Goal: Transaction & Acquisition: Purchase product/service

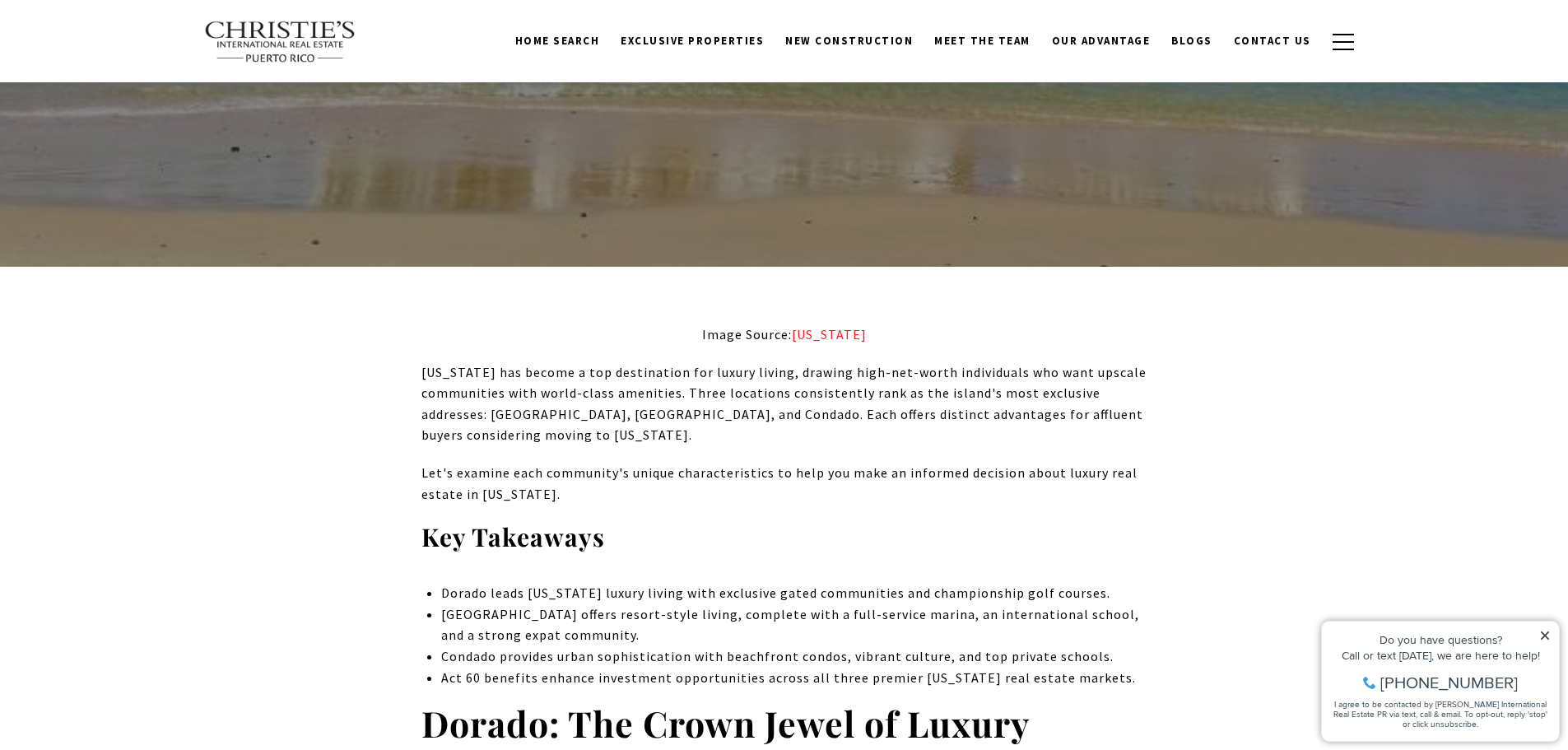
scroll to position [412, 0]
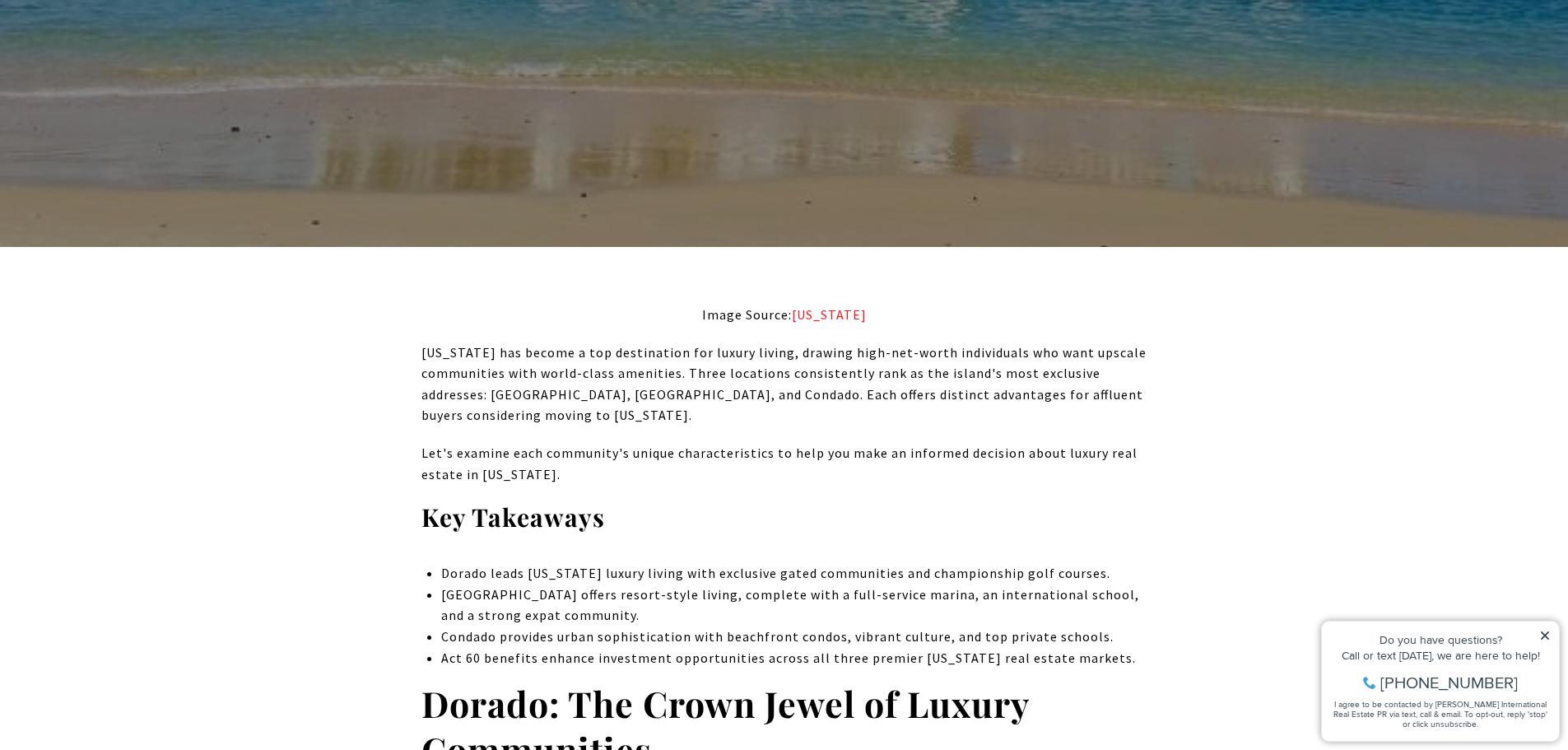
click at [1541, 632] on icon at bounding box center [1544, 636] width 8 height 8
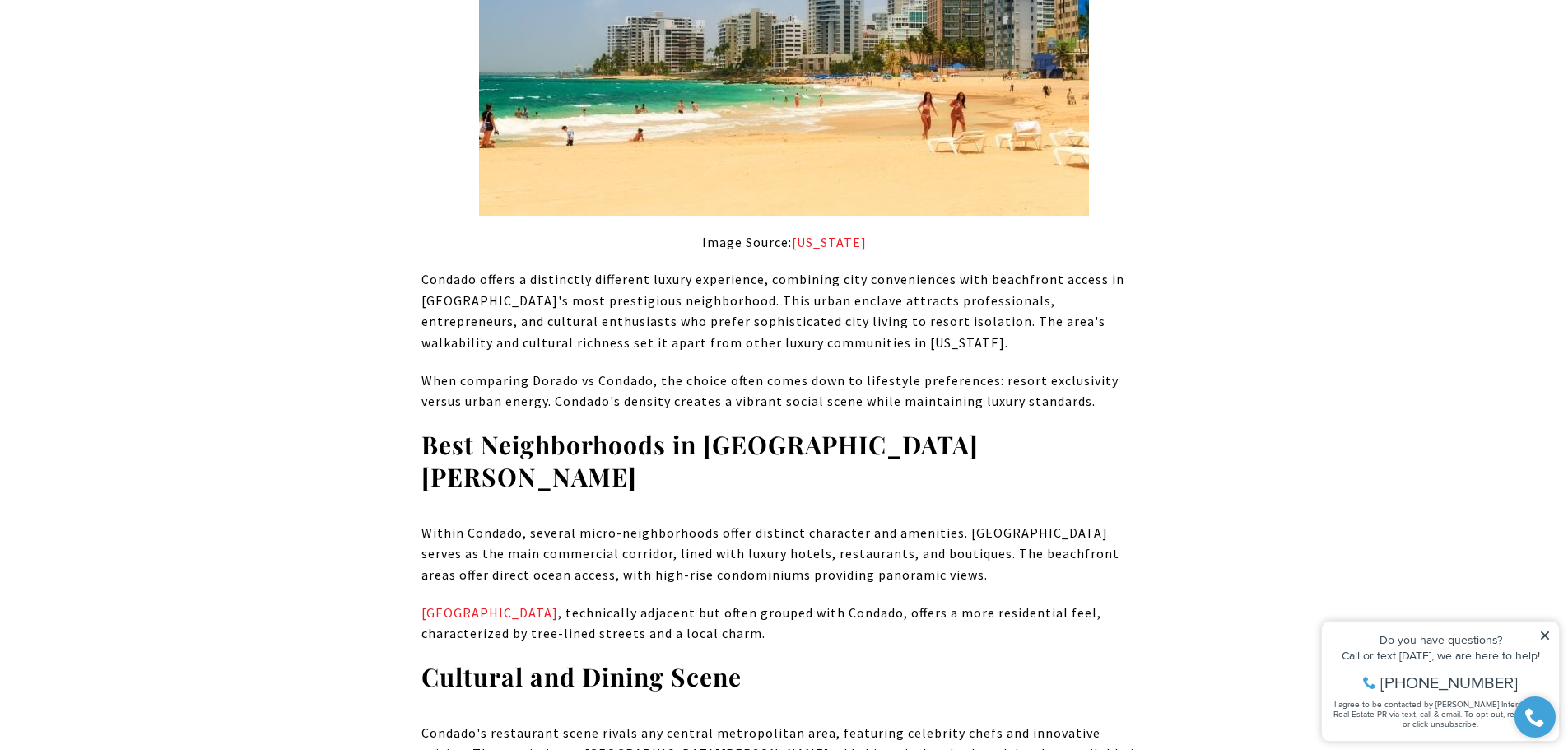
scroll to position [4362, 0]
click at [446, 602] on link "Ocean Park" at bounding box center [490, 611] width 137 height 17
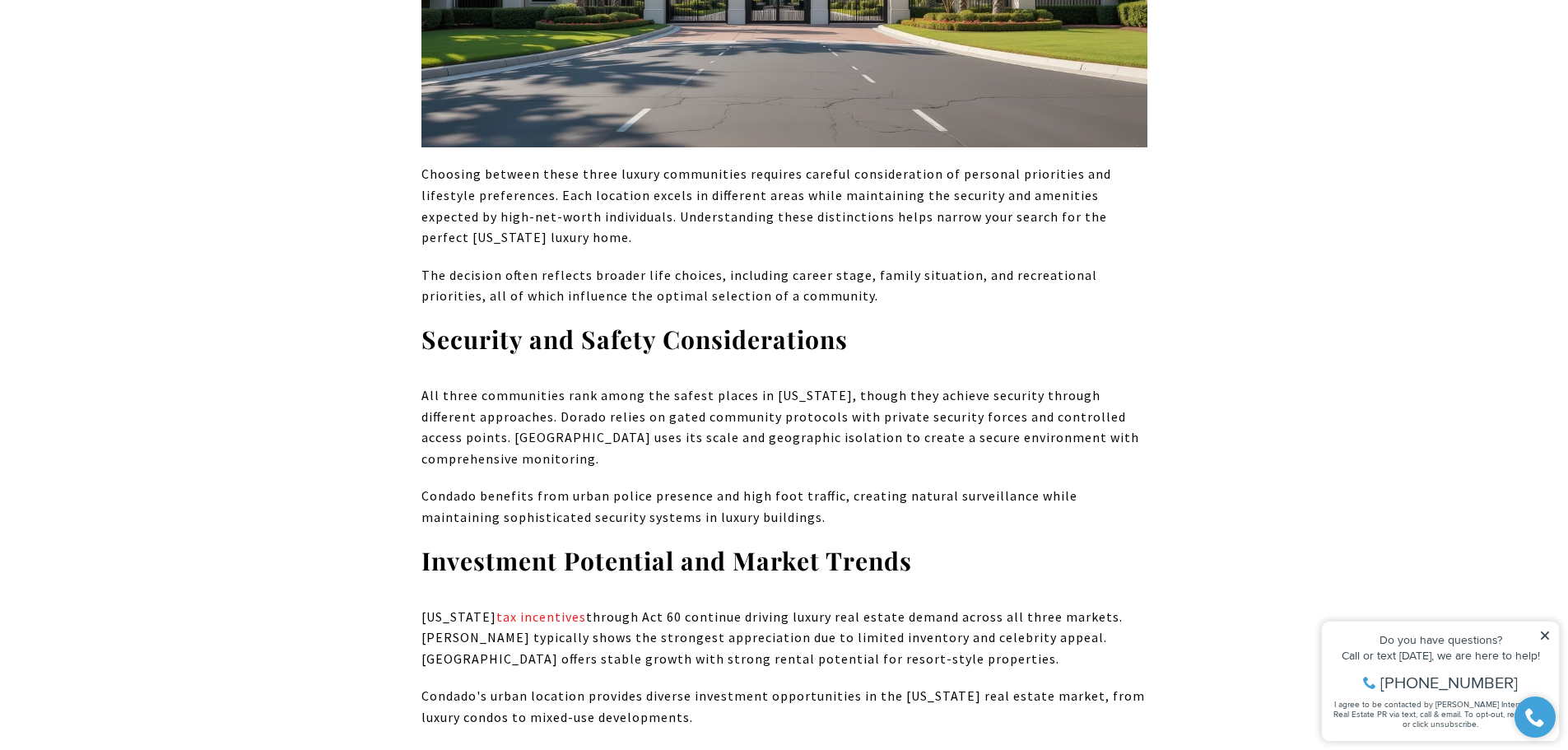
scroll to position [5844, 0]
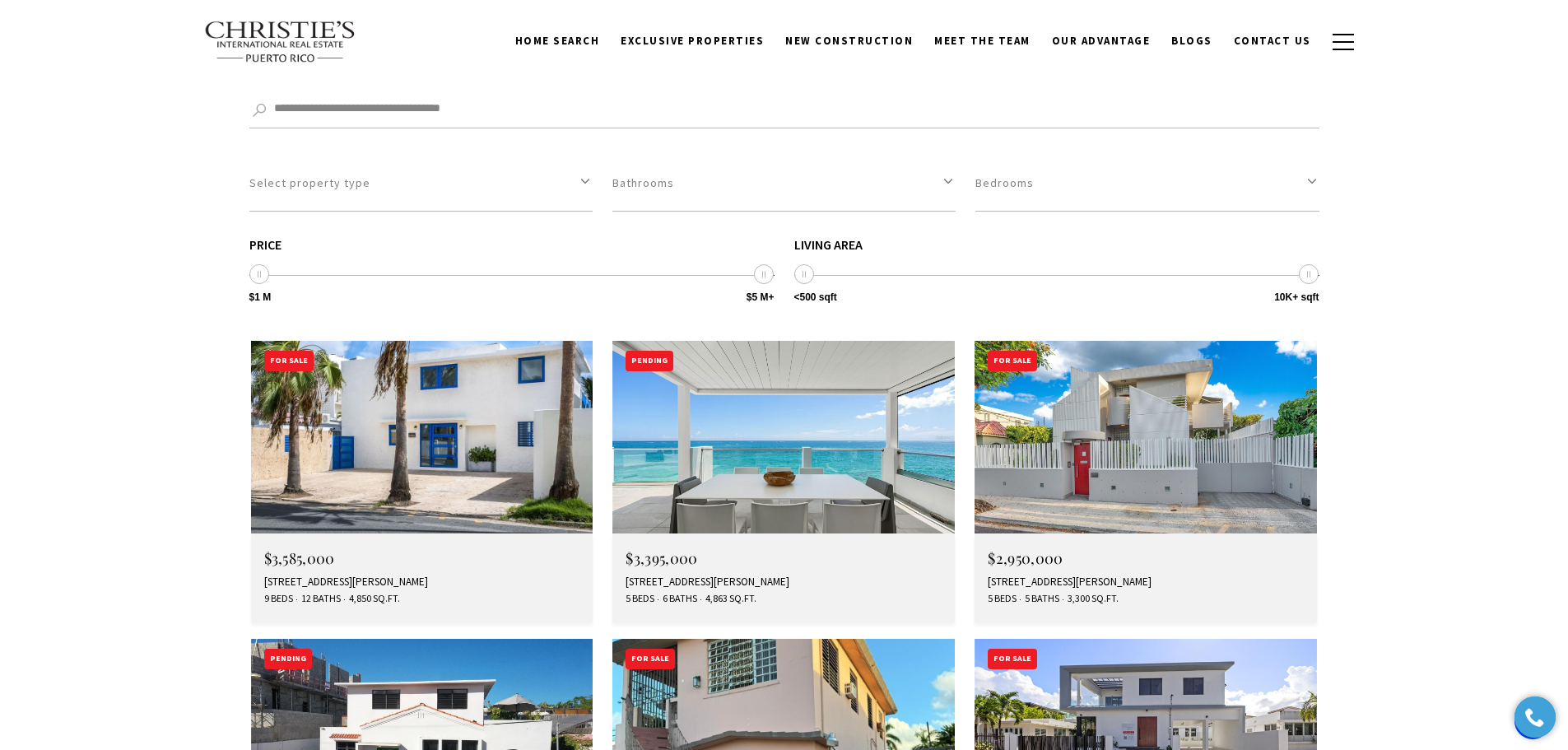
scroll to position [2634, 0]
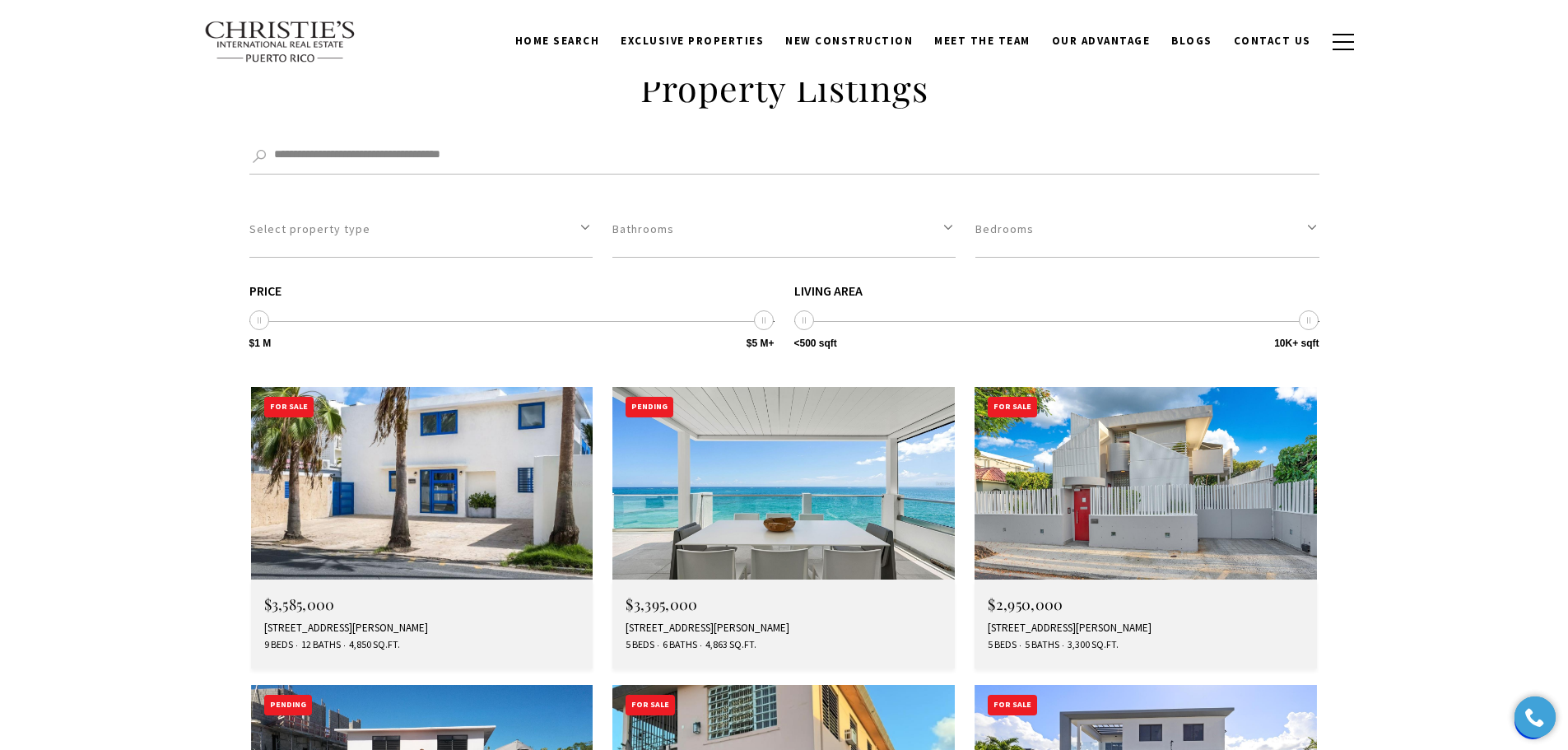
click at [756, 406] on img at bounding box center [784, 483] width 343 height 192
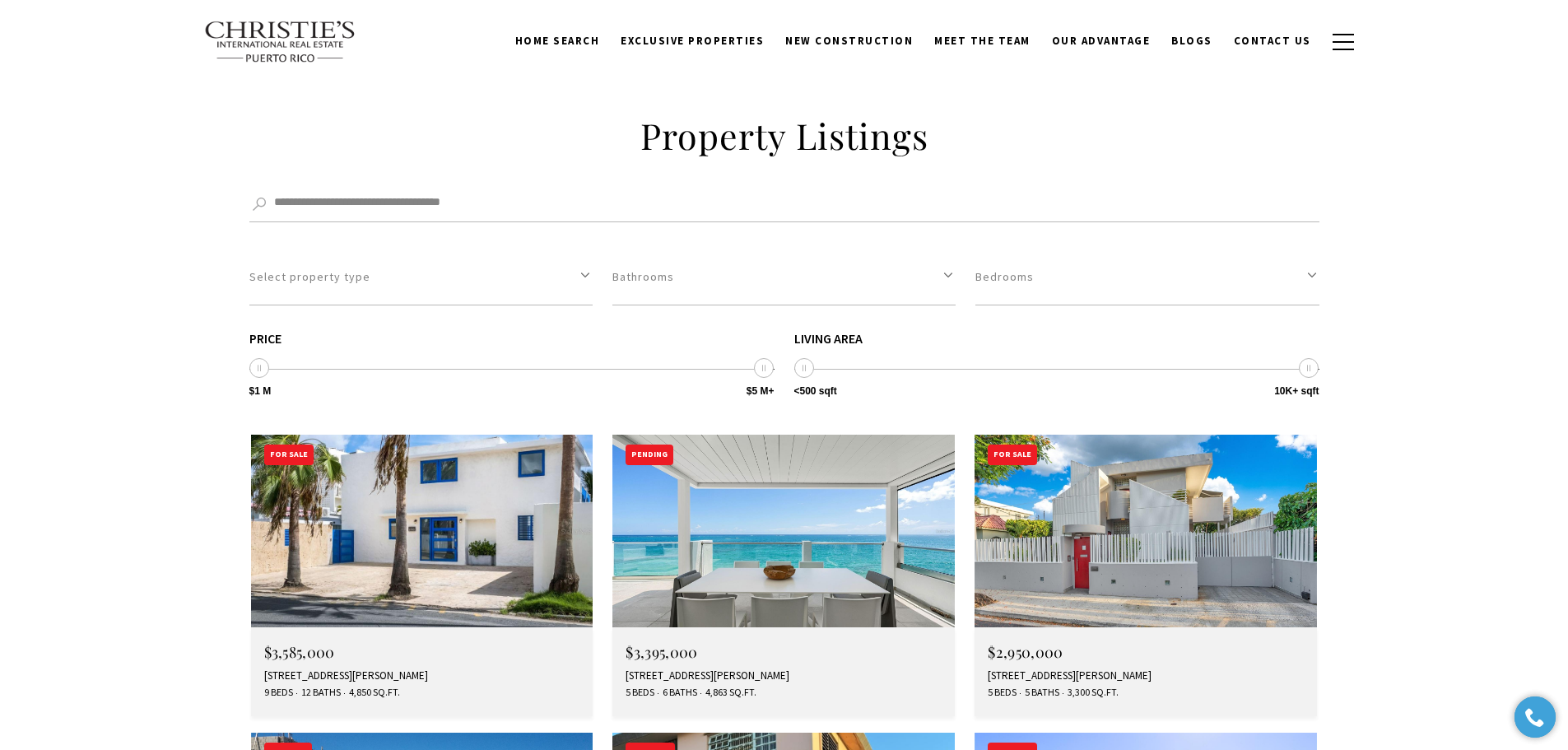
scroll to position [2552, 0]
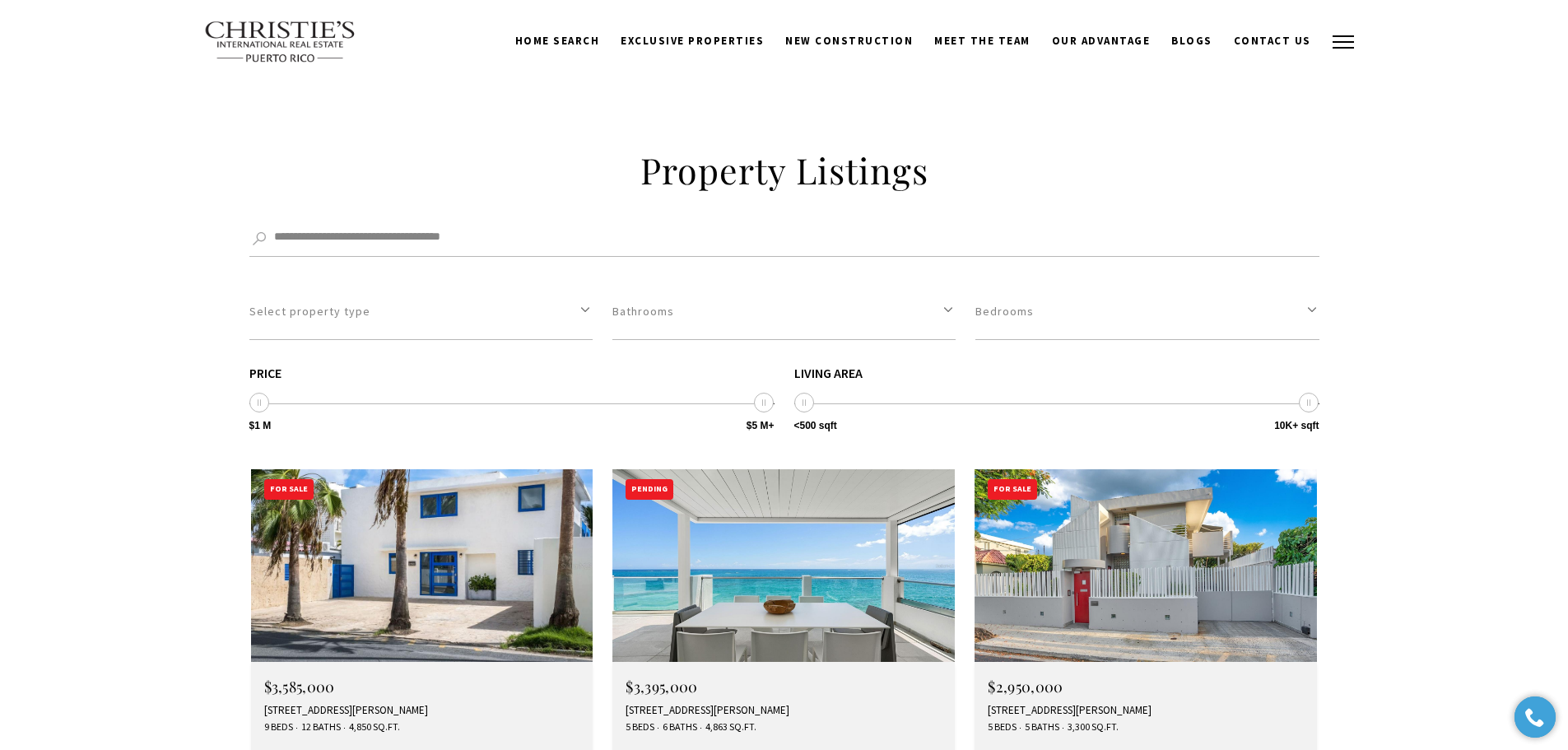
click at [1341, 39] on button "button" at bounding box center [1343, 42] width 43 height 48
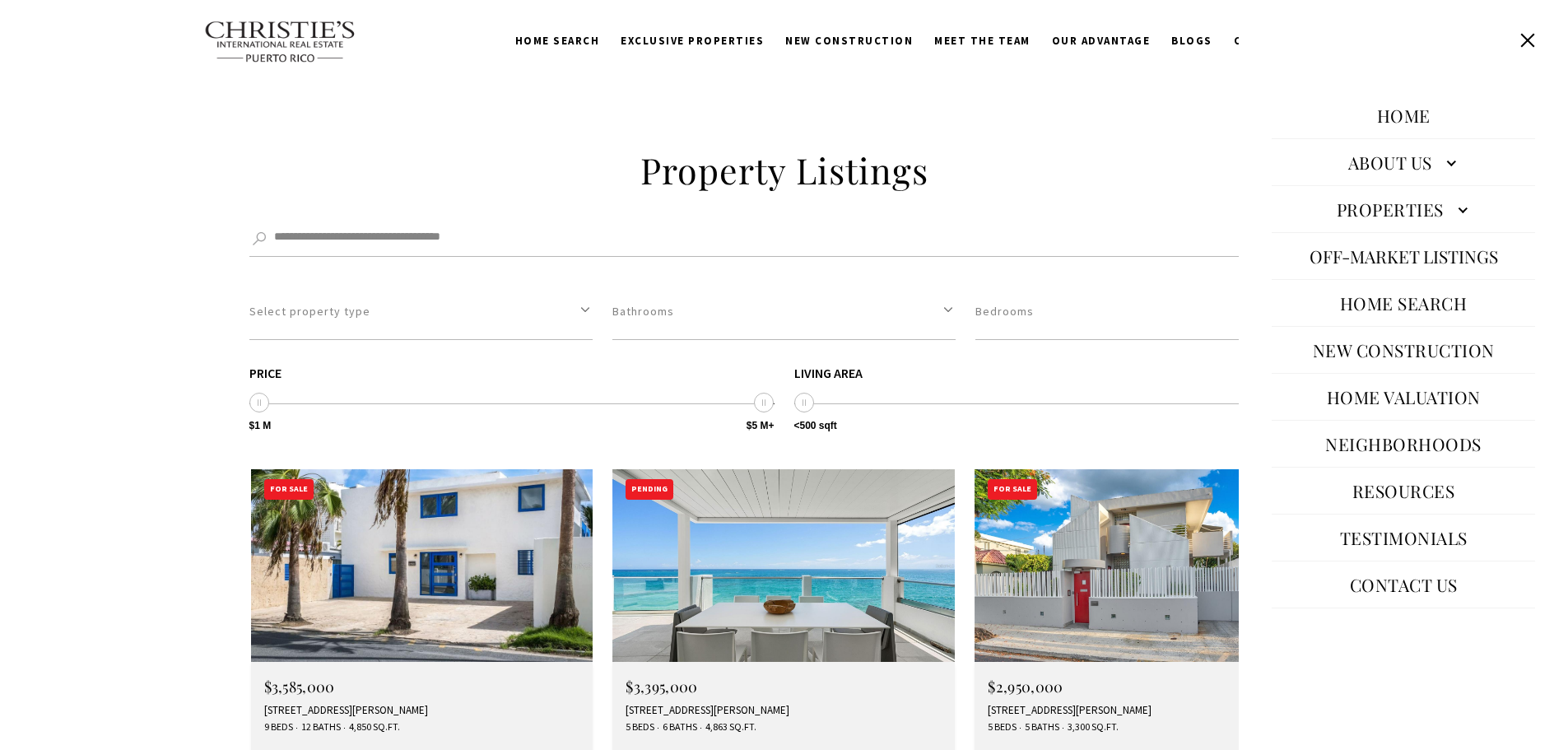
click at [1459, 205] on link "Properties" at bounding box center [1403, 208] width 264 height 39
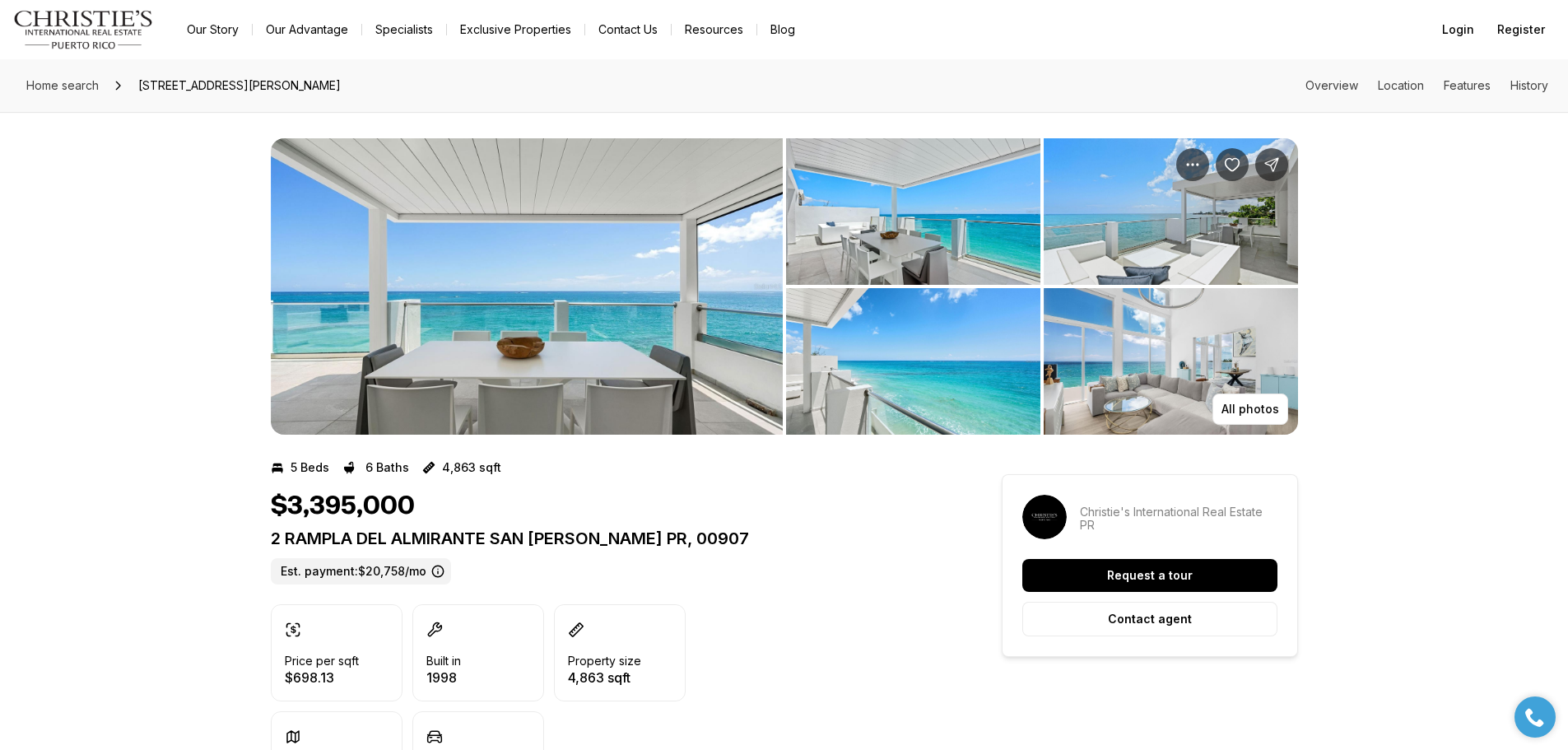
click at [696, 333] on img "View image gallery" at bounding box center [527, 286] width 512 height 296
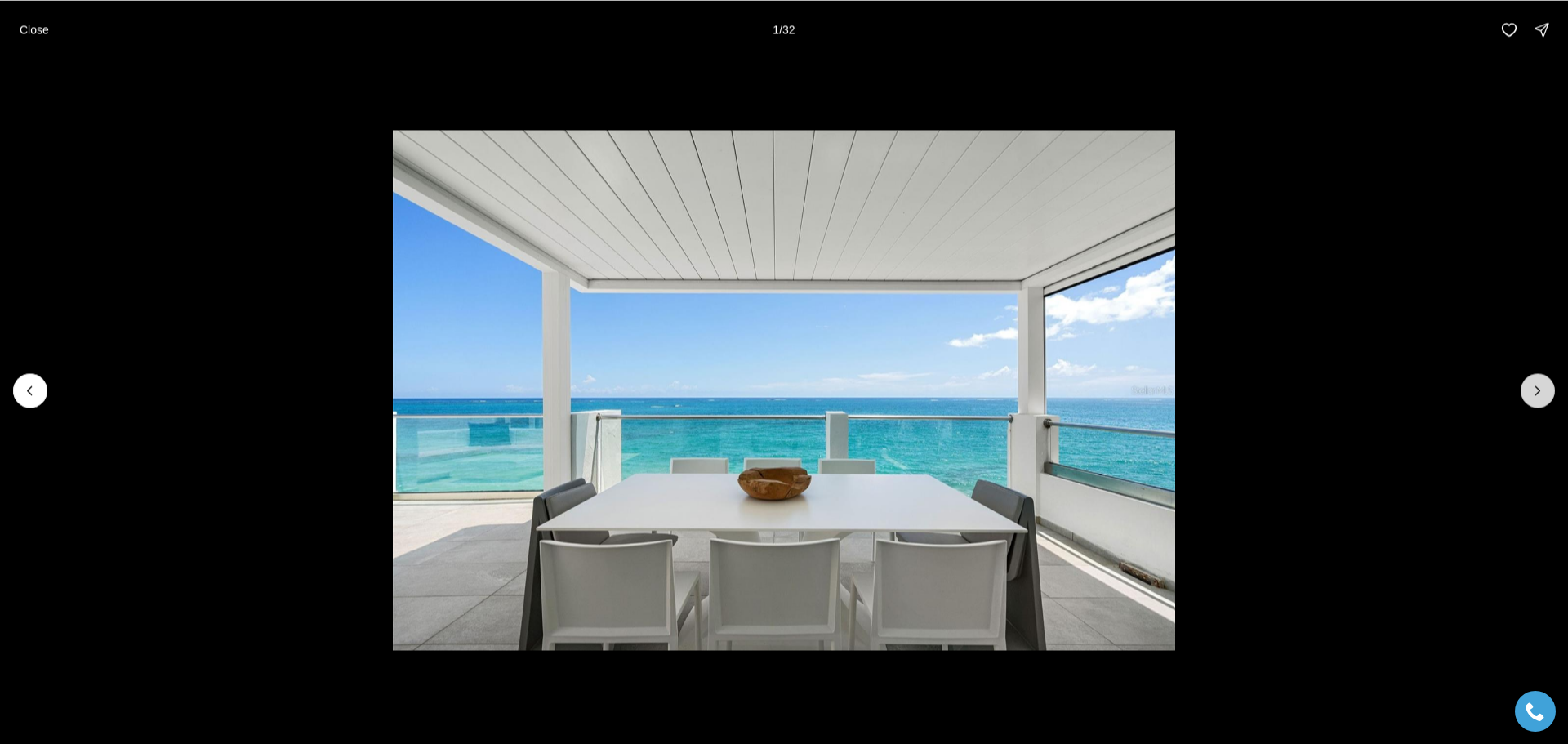
click at [1534, 385] on icon "Next slide" at bounding box center [1538, 391] width 17 height 17
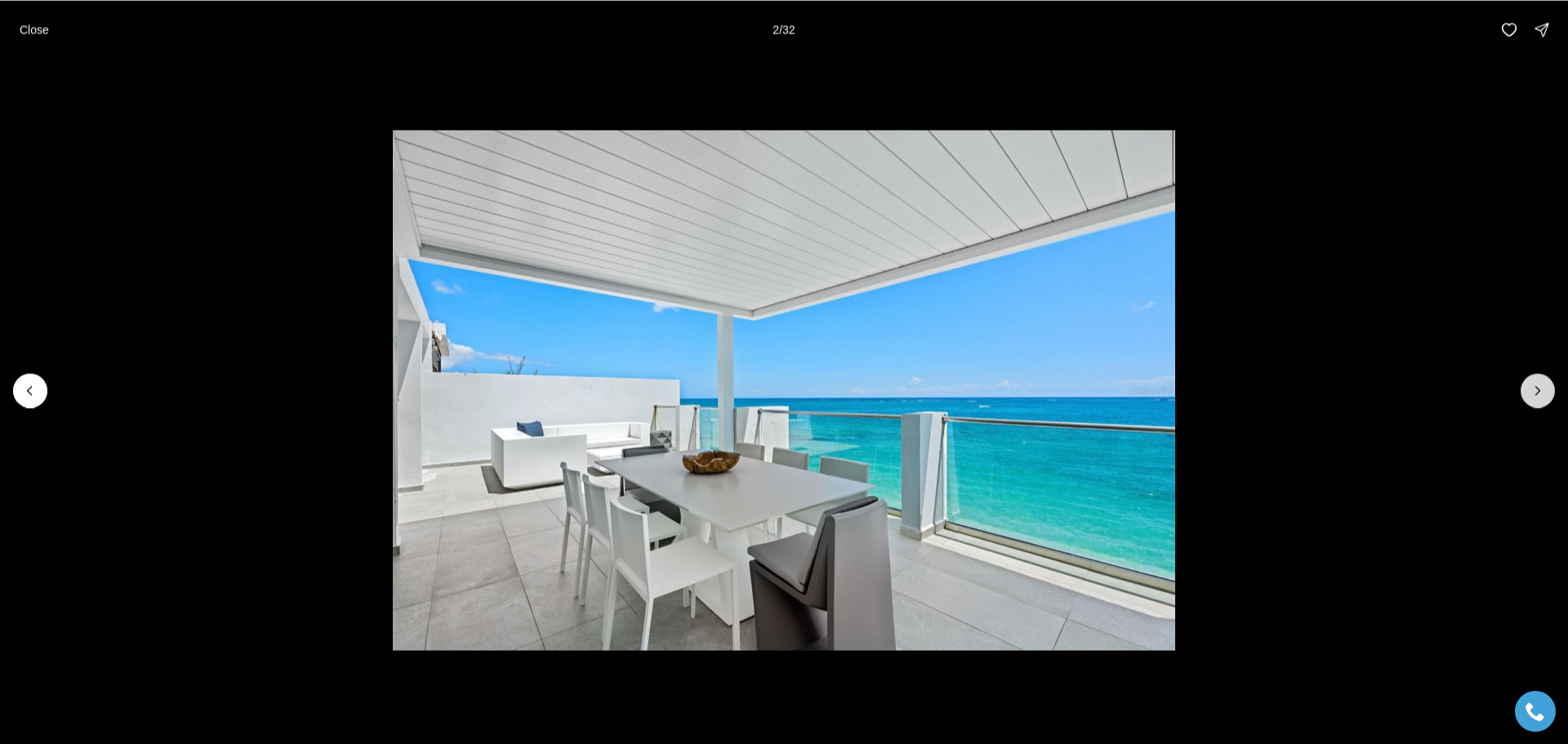
click at [1534, 385] on icon "Next slide" at bounding box center [1538, 391] width 17 height 17
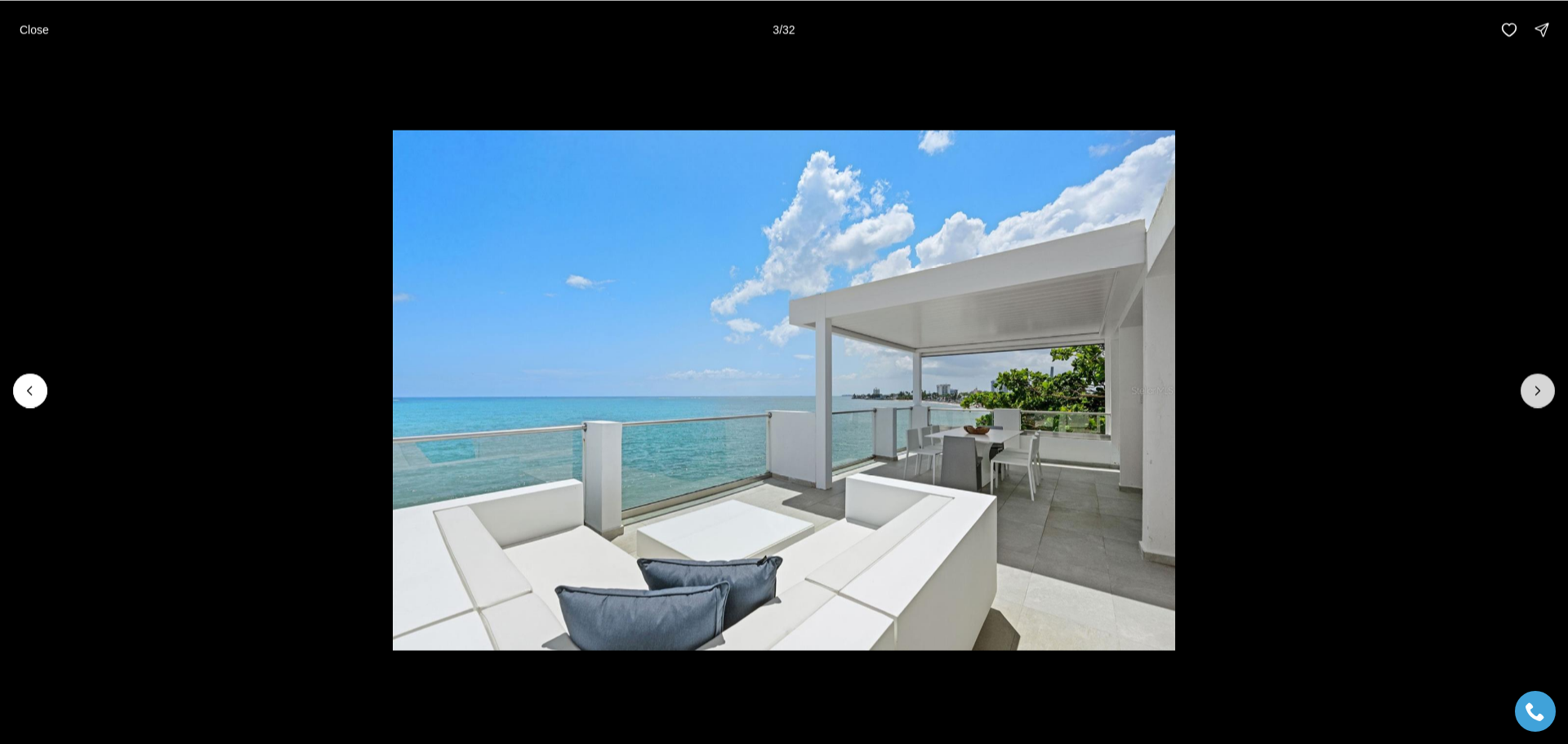
click at [1534, 385] on icon "Next slide" at bounding box center [1538, 391] width 17 height 17
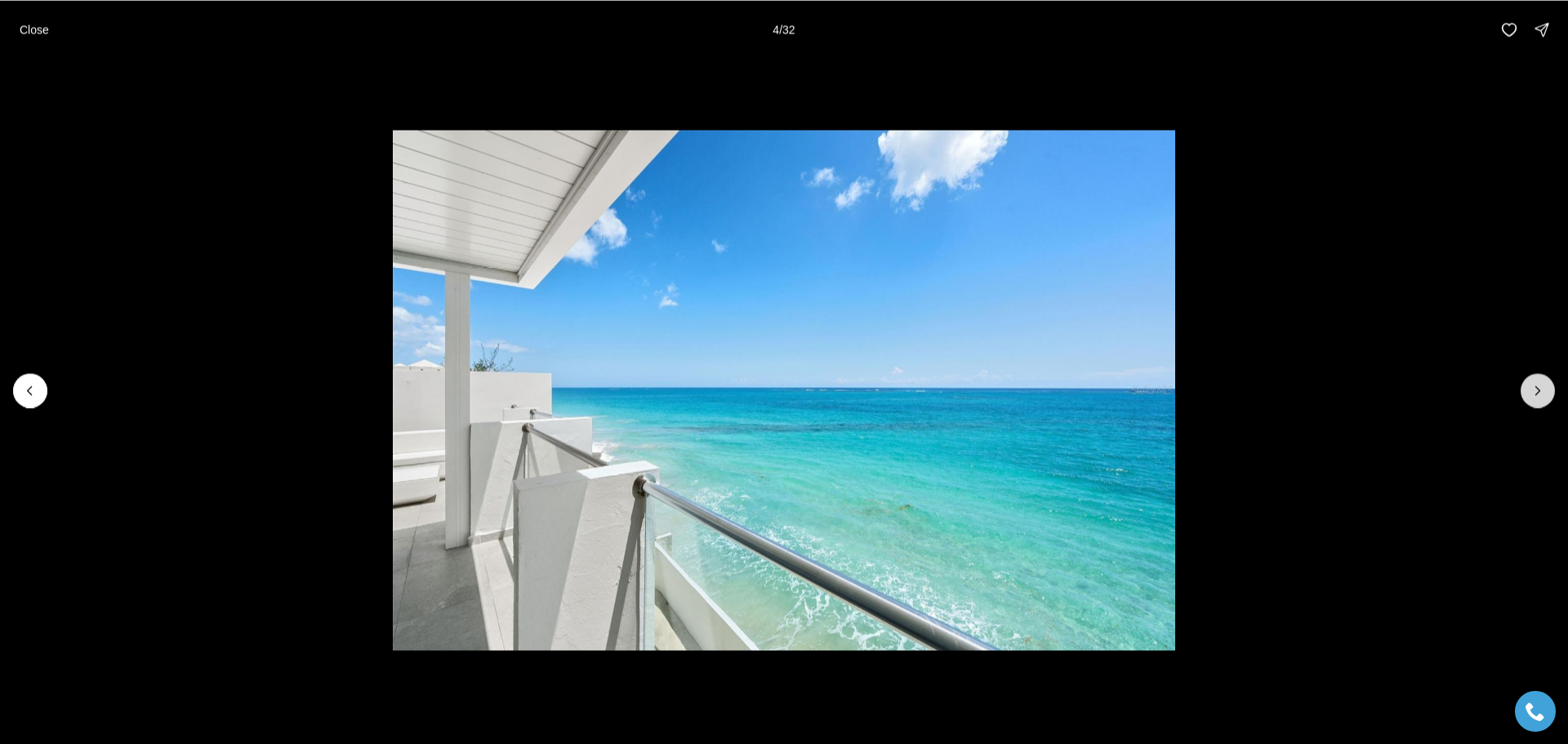
click at [1534, 385] on icon "Next slide" at bounding box center [1538, 391] width 17 height 17
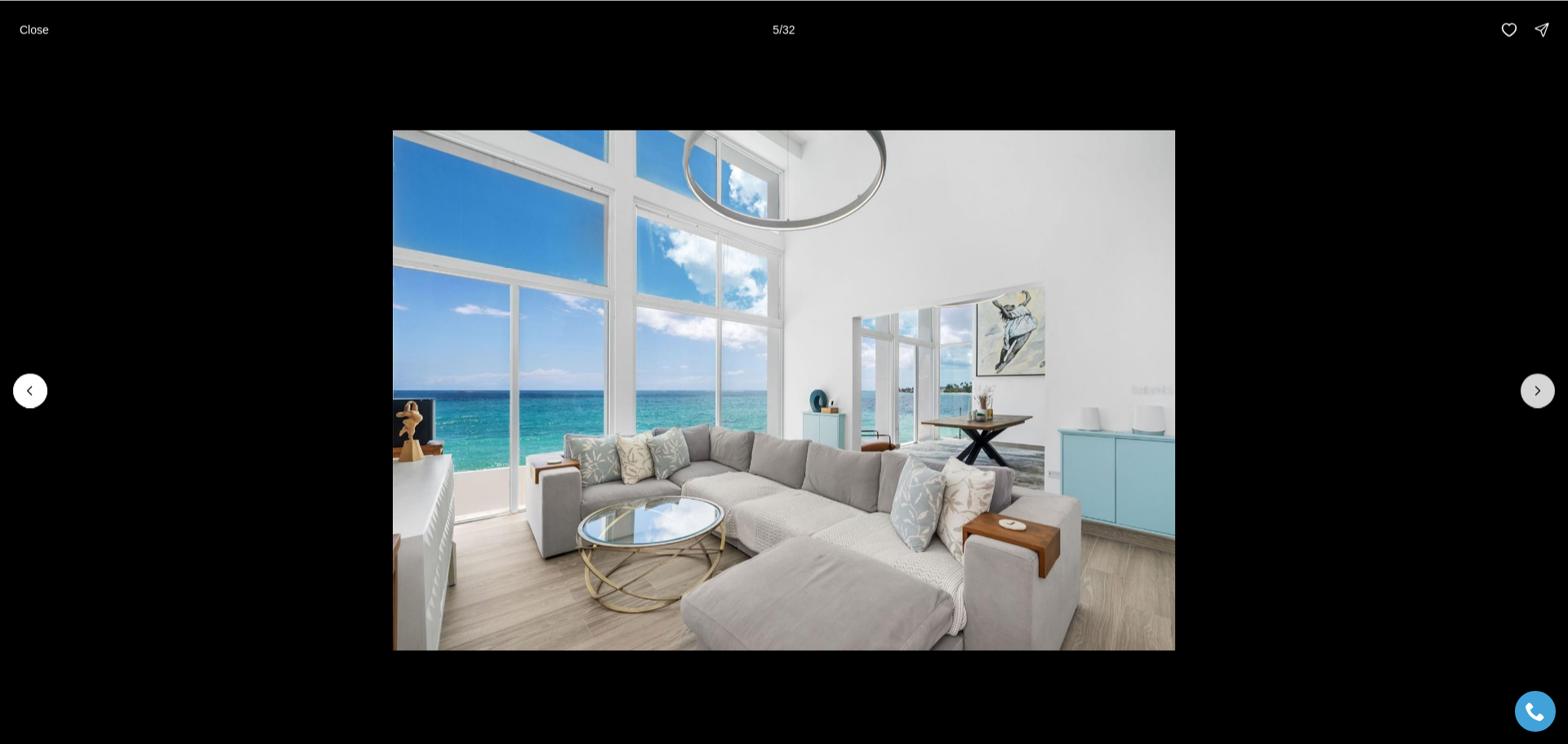
click at [1533, 386] on icon "Next slide" at bounding box center [1538, 391] width 17 height 17
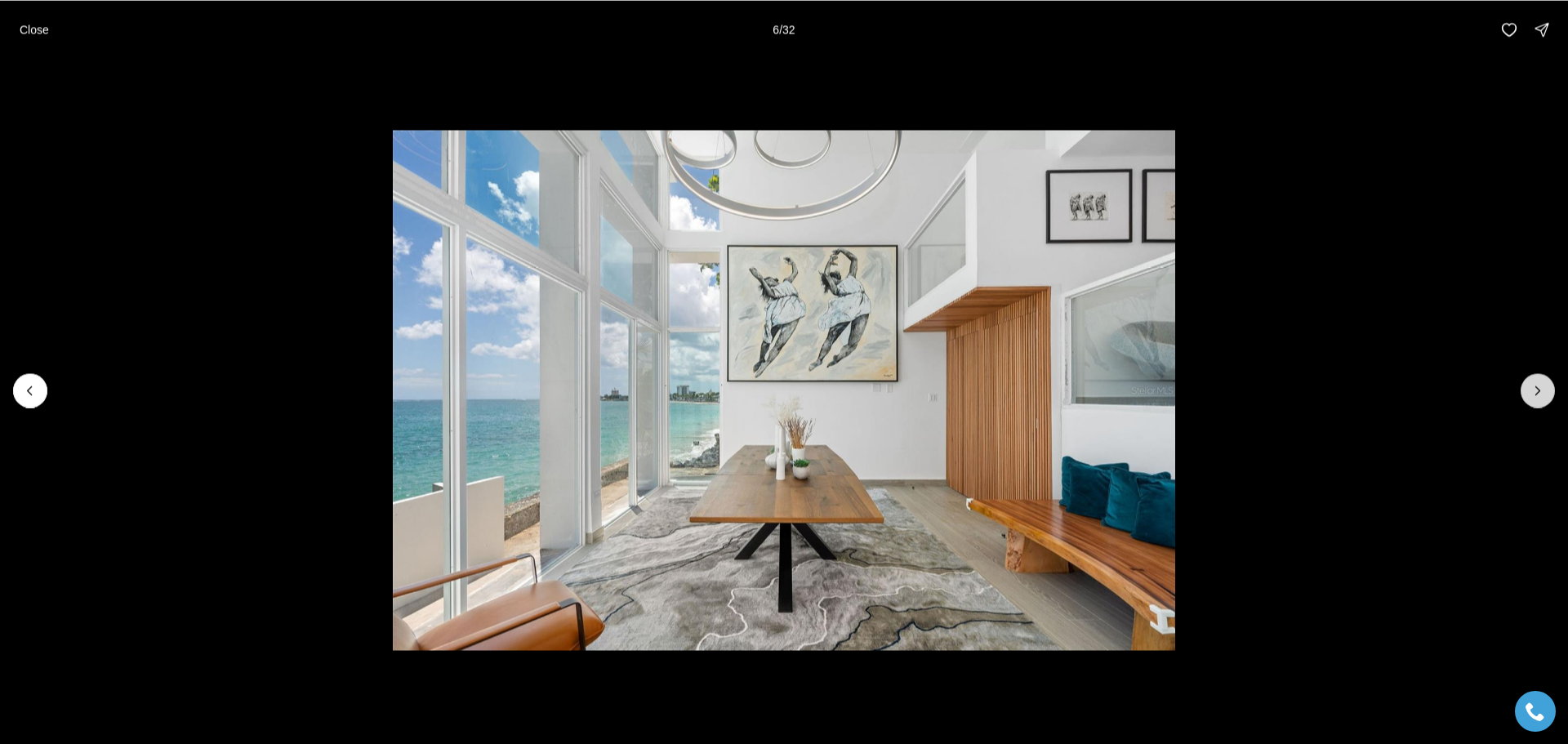
click at [1533, 386] on icon "Next slide" at bounding box center [1538, 391] width 17 height 17
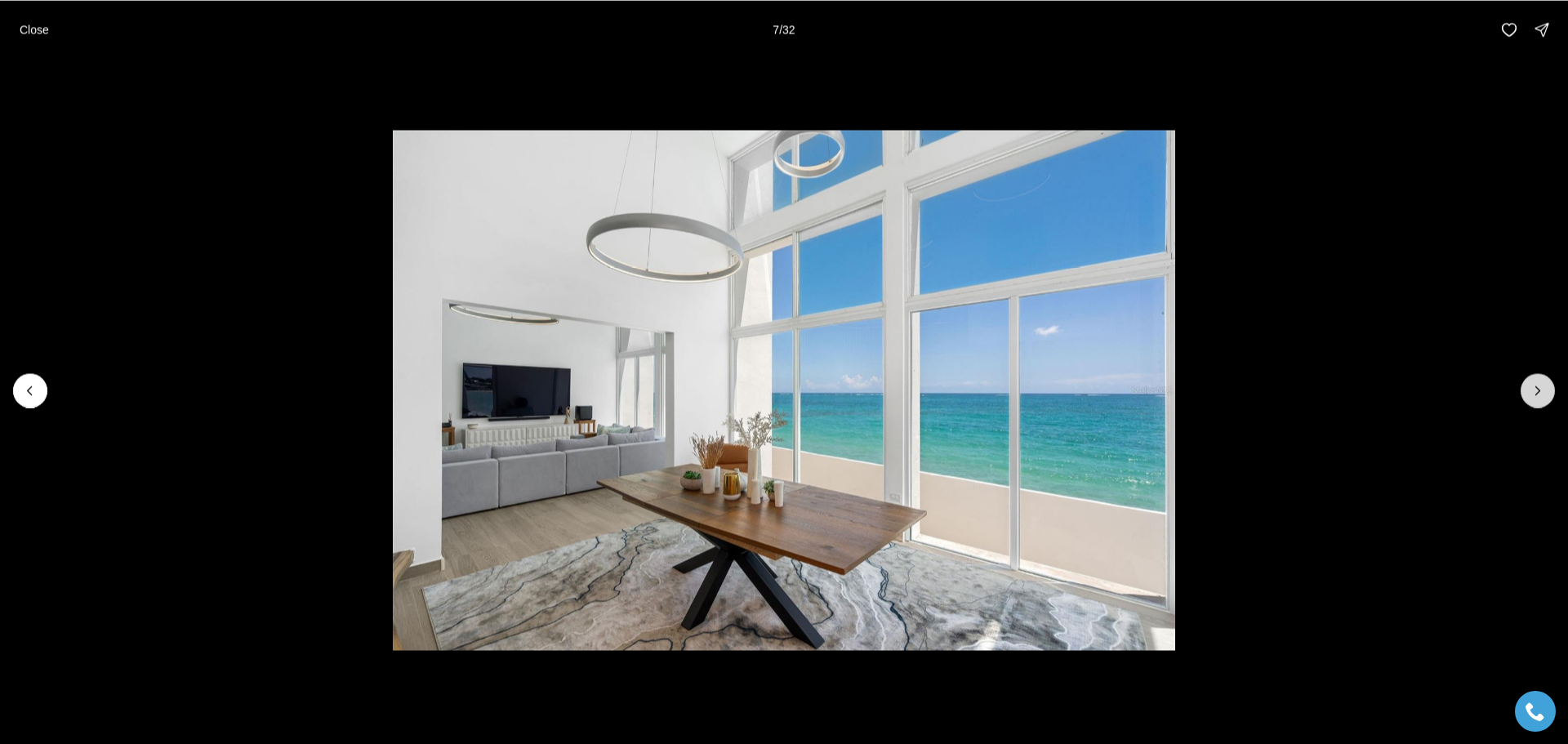
click at [1533, 386] on icon "Next slide" at bounding box center [1538, 391] width 17 height 17
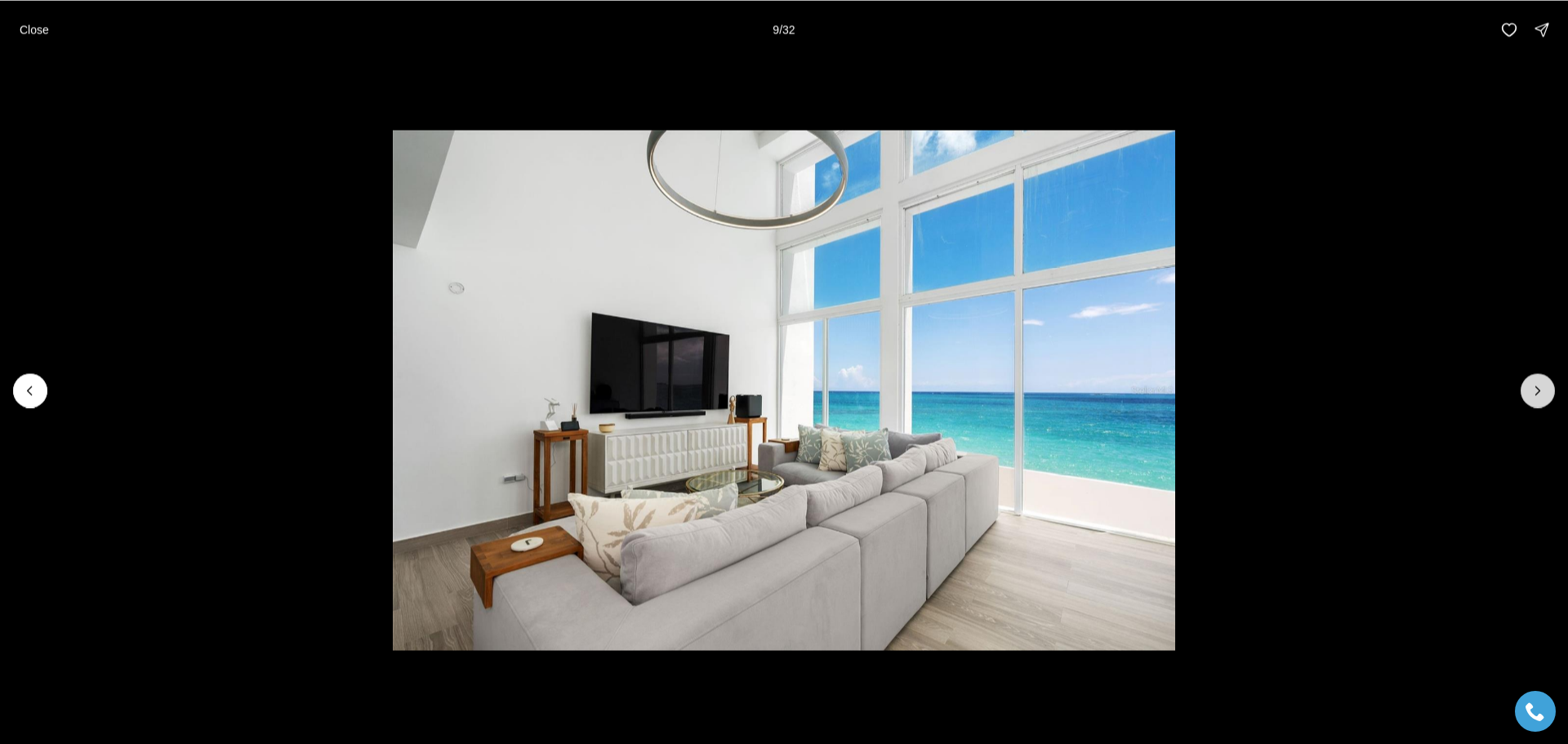
click at [1533, 386] on icon "Next slide" at bounding box center [1538, 391] width 17 height 17
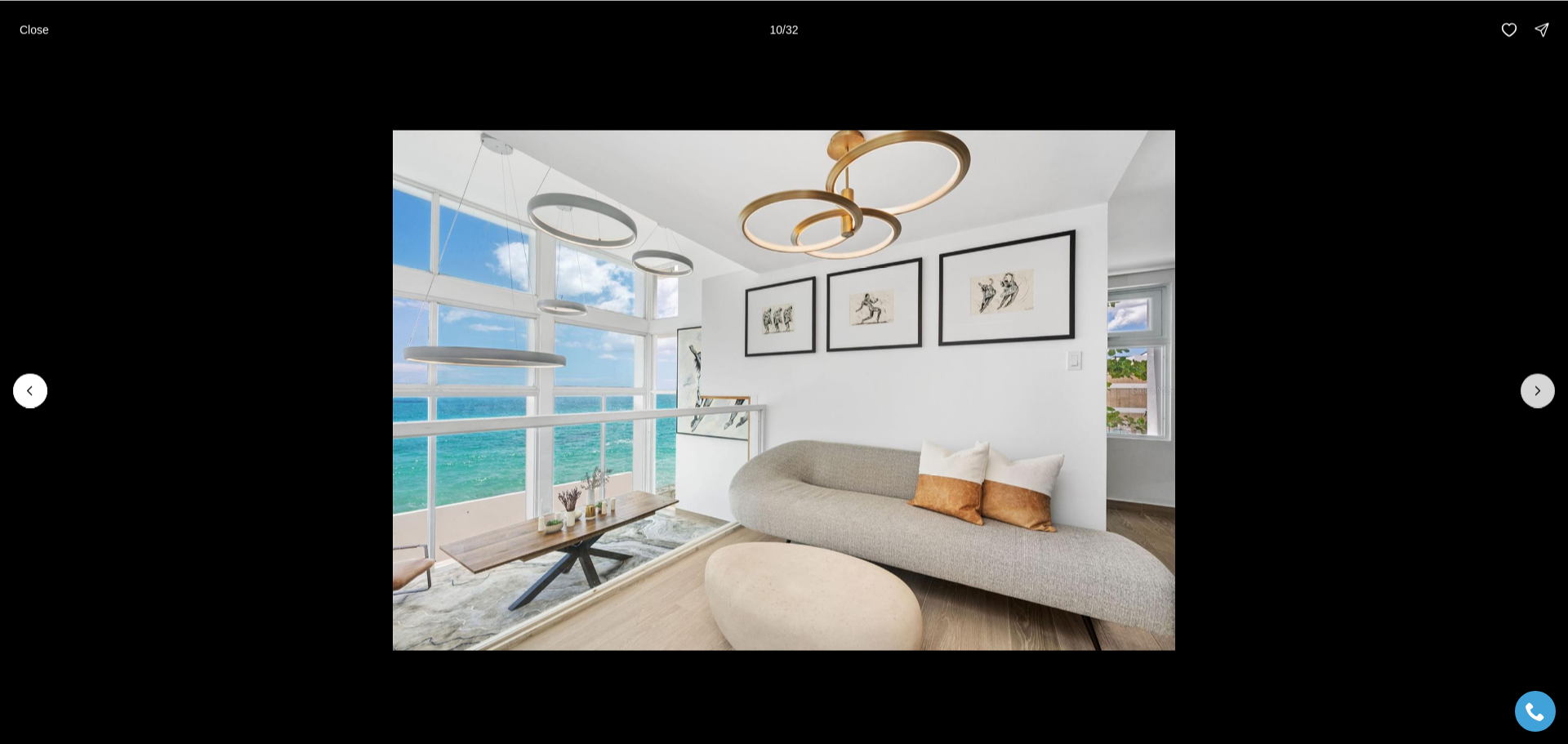
click at [1532, 386] on icon "Next slide" at bounding box center [1538, 391] width 17 height 17
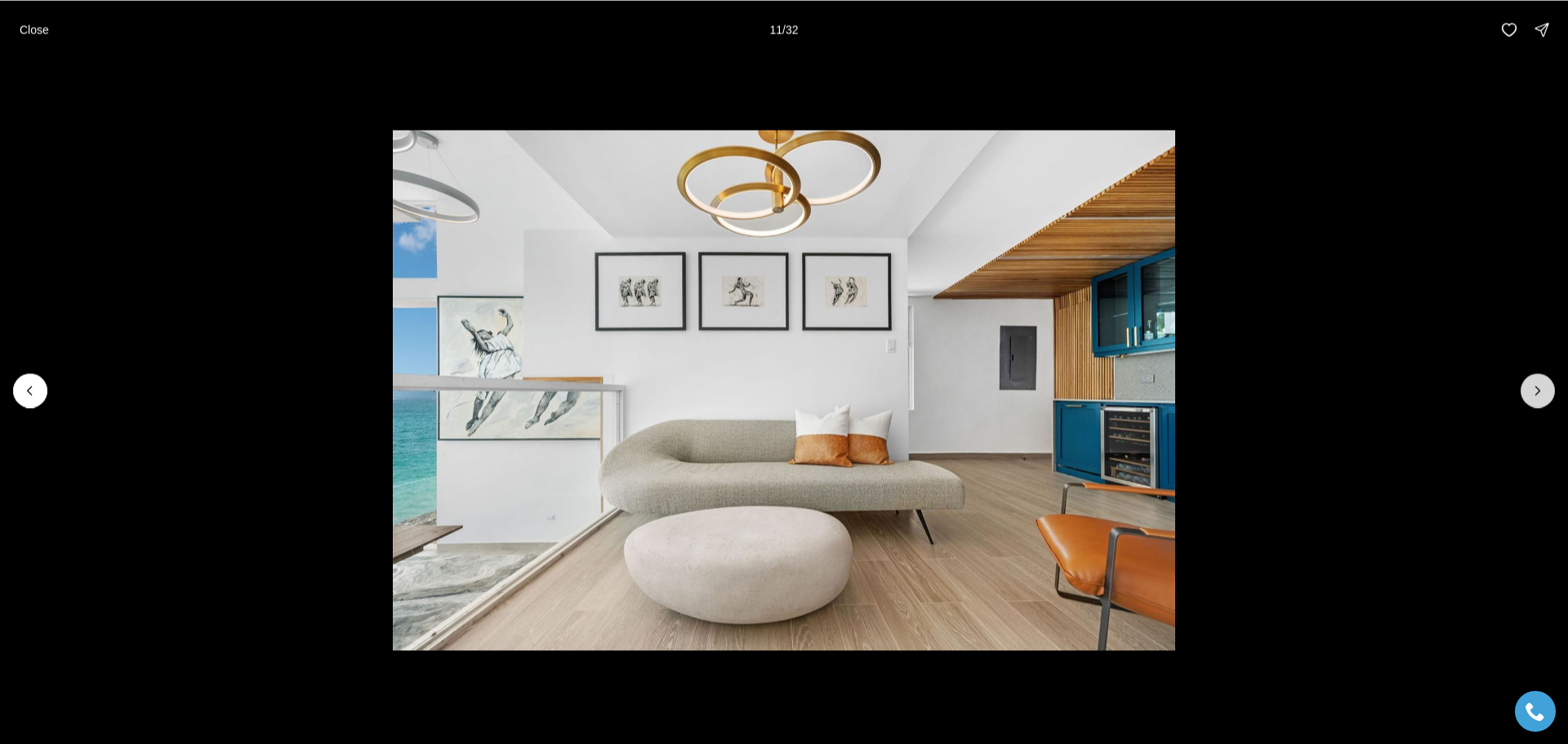
click at [1532, 386] on icon "Next slide" at bounding box center [1538, 391] width 17 height 17
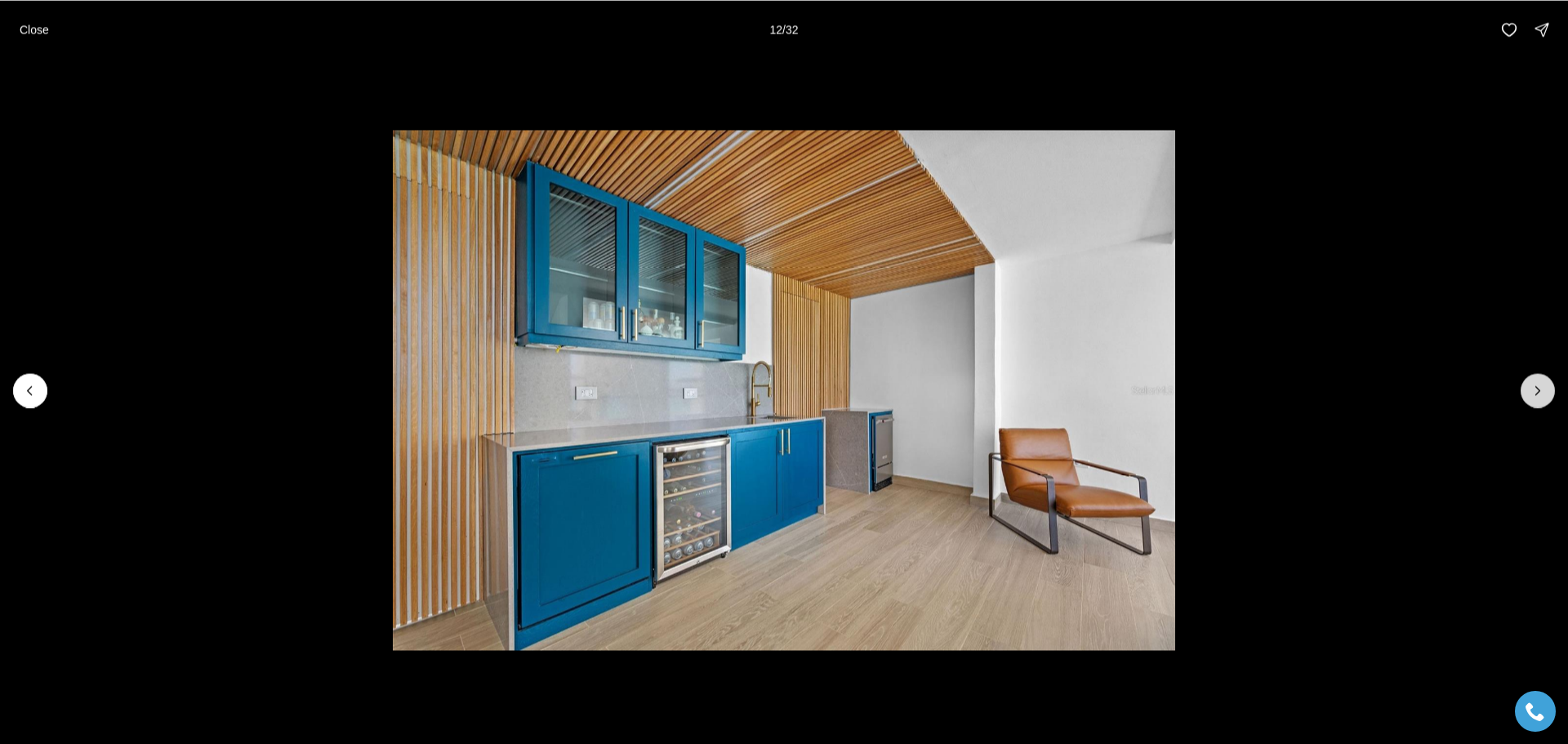
click at [1529, 385] on button "Next slide" at bounding box center [1538, 390] width 34 height 34
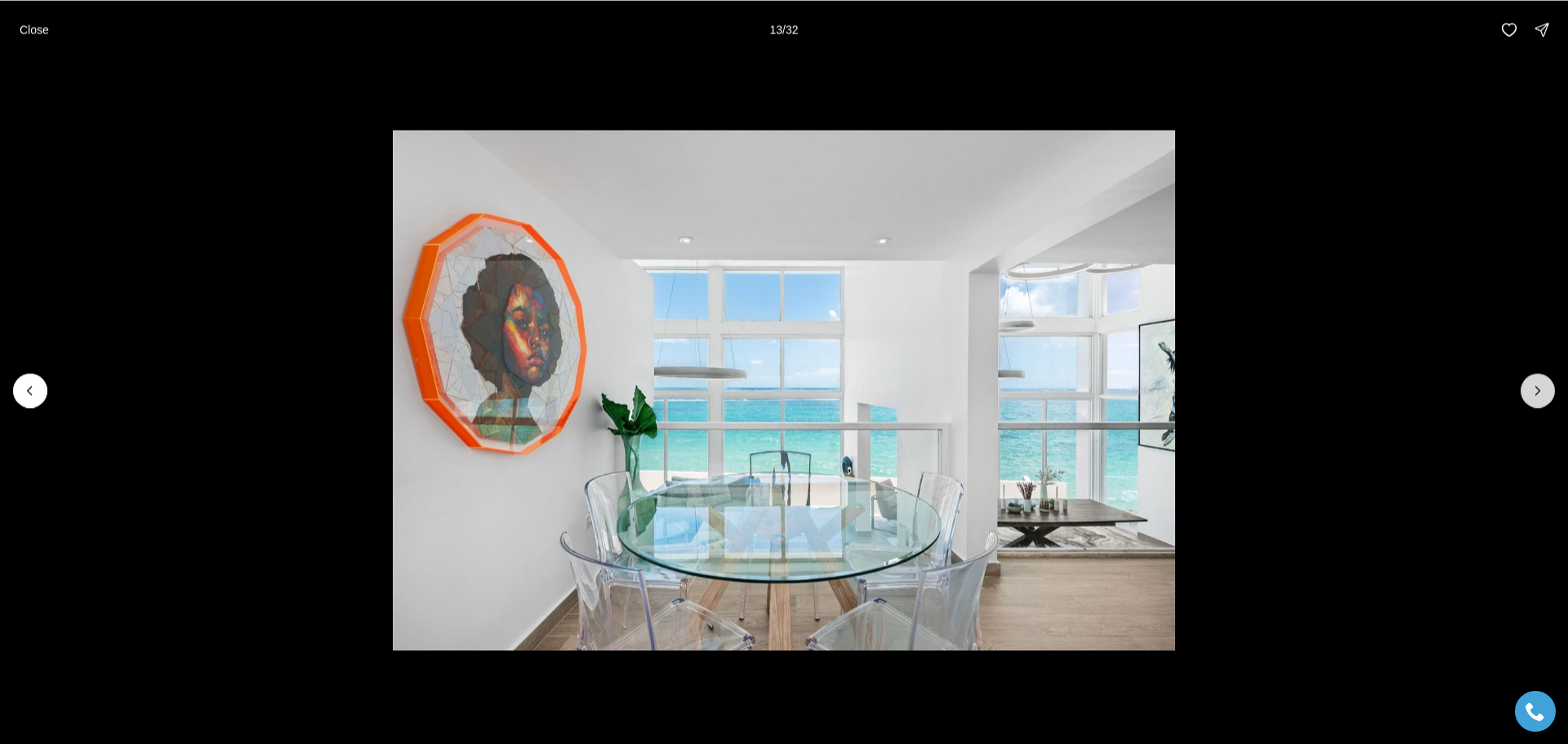
click at [1533, 386] on icon "Next slide" at bounding box center [1538, 391] width 17 height 17
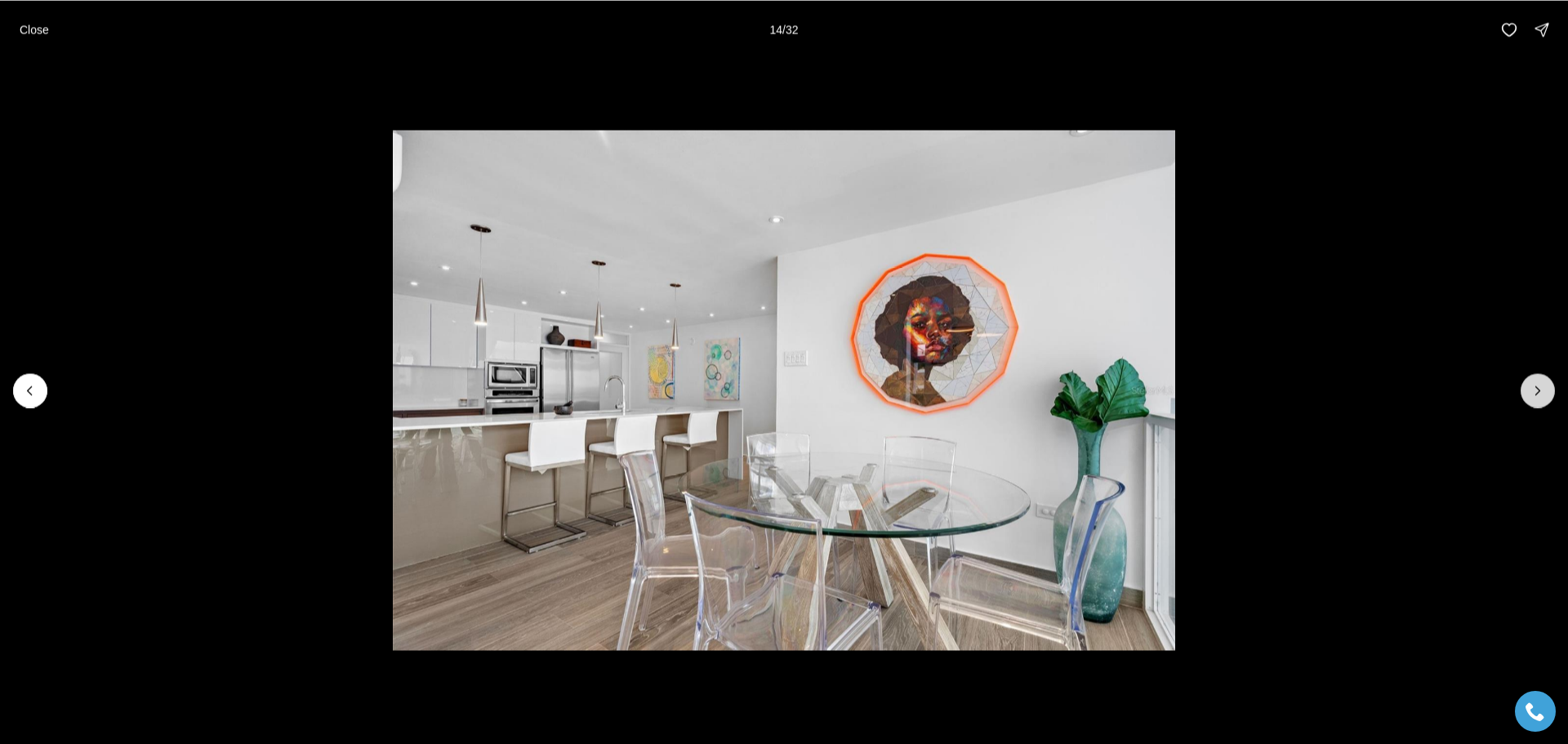
click at [1533, 386] on icon "Next slide" at bounding box center [1538, 391] width 17 height 17
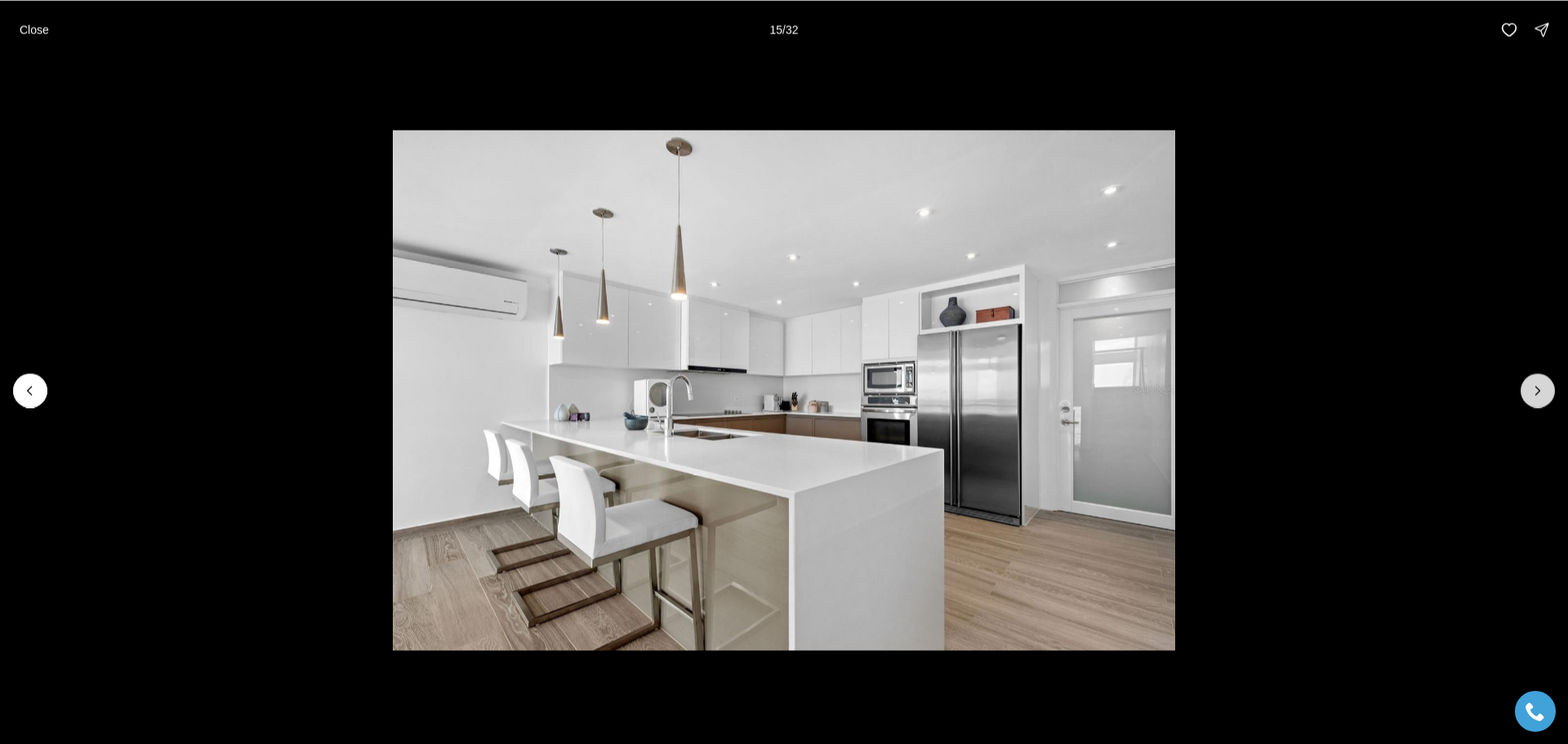
click at [1540, 387] on icon "Next slide" at bounding box center [1538, 391] width 17 height 17
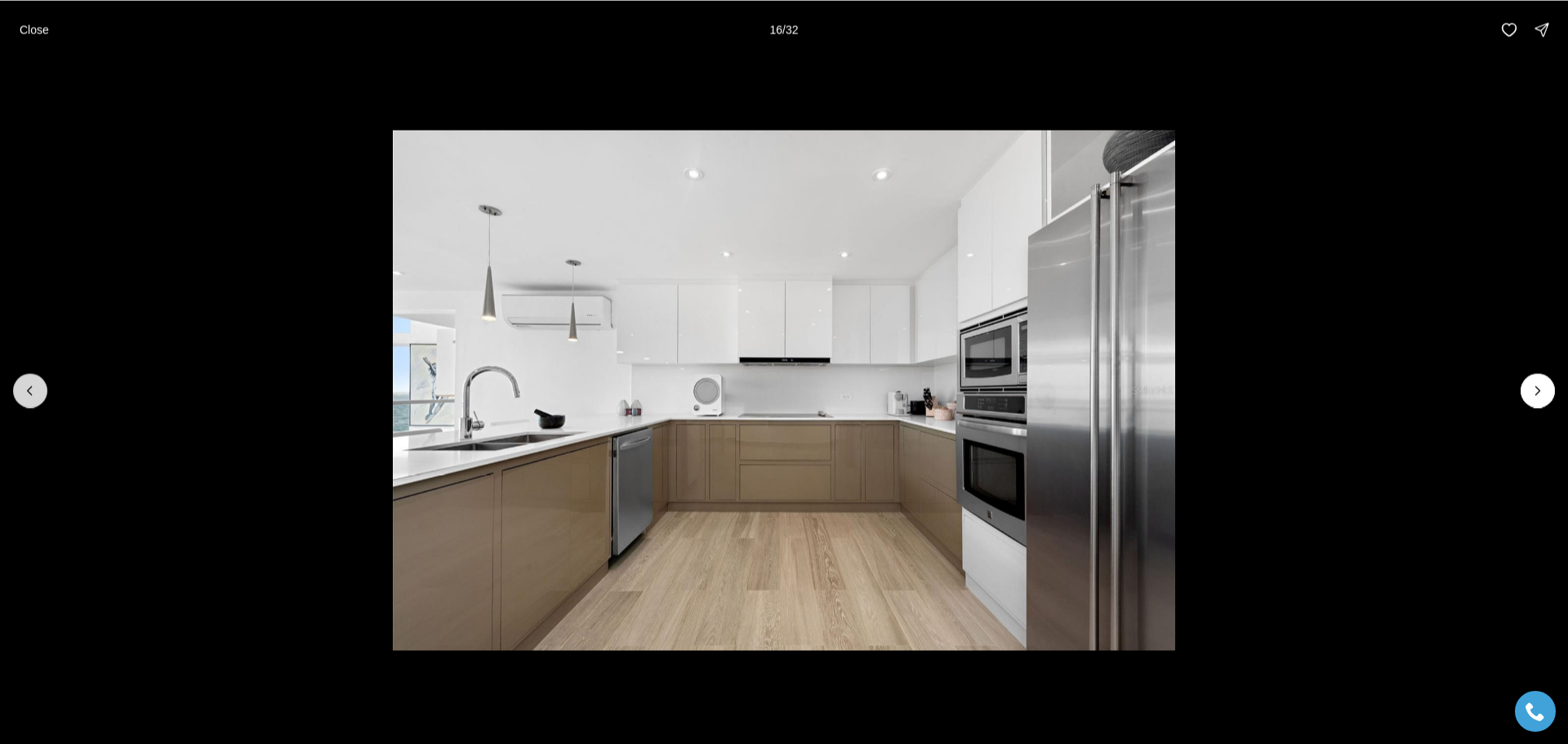
click at [29, 386] on icon "Previous slide" at bounding box center [30, 391] width 17 height 17
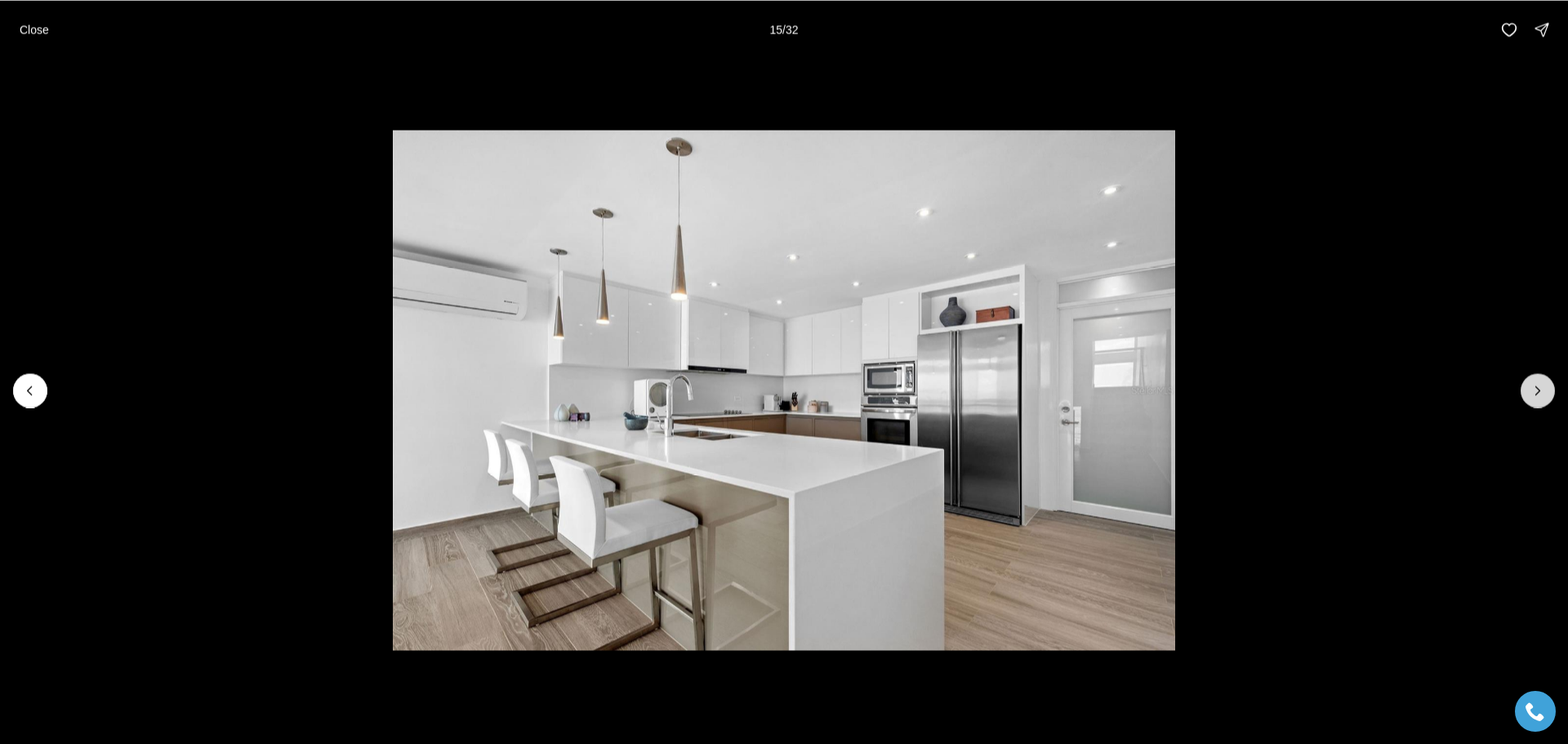
click at [1537, 387] on icon "Next slide" at bounding box center [1538, 391] width 4 height 8
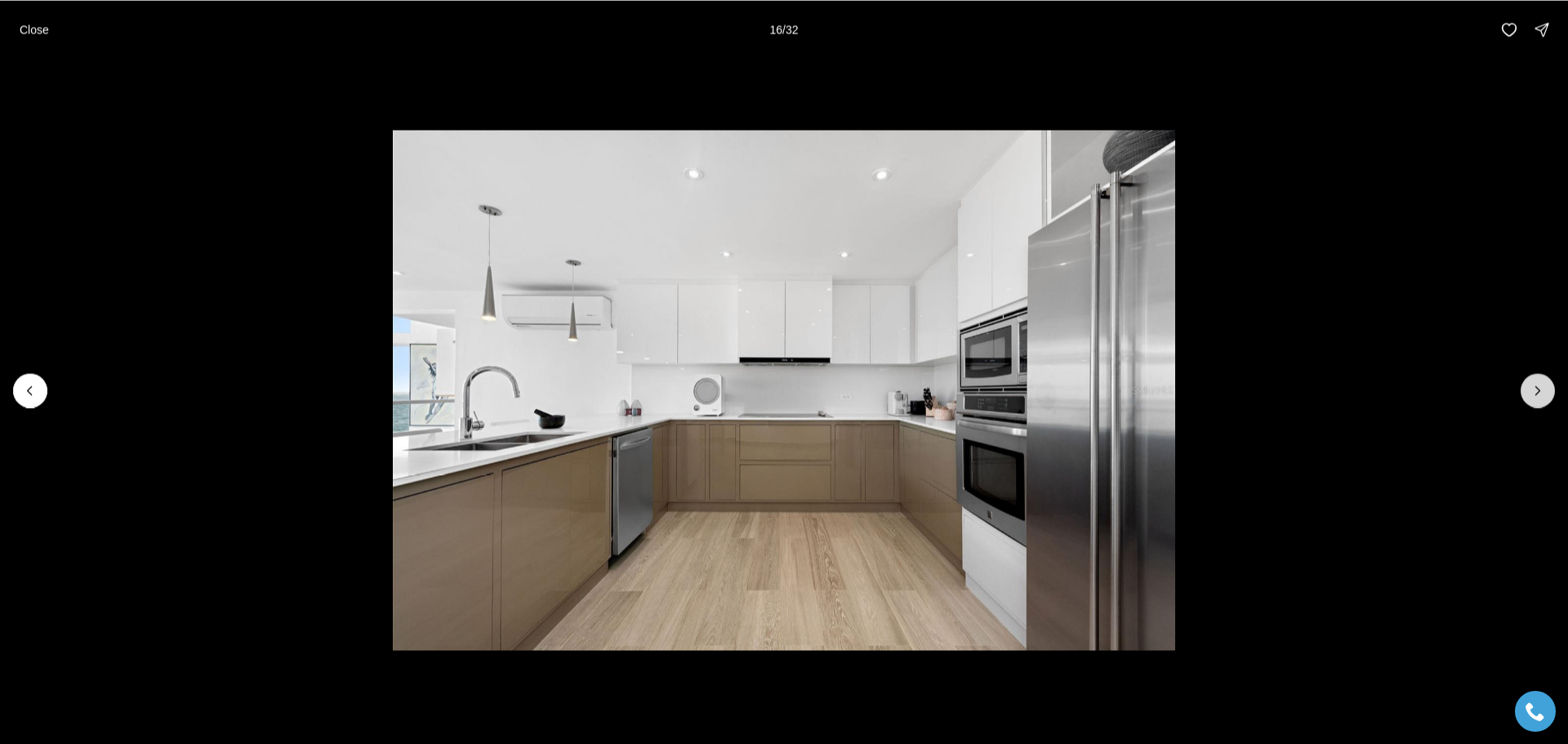
click at [1529, 382] on button "Next slide" at bounding box center [1538, 390] width 34 height 34
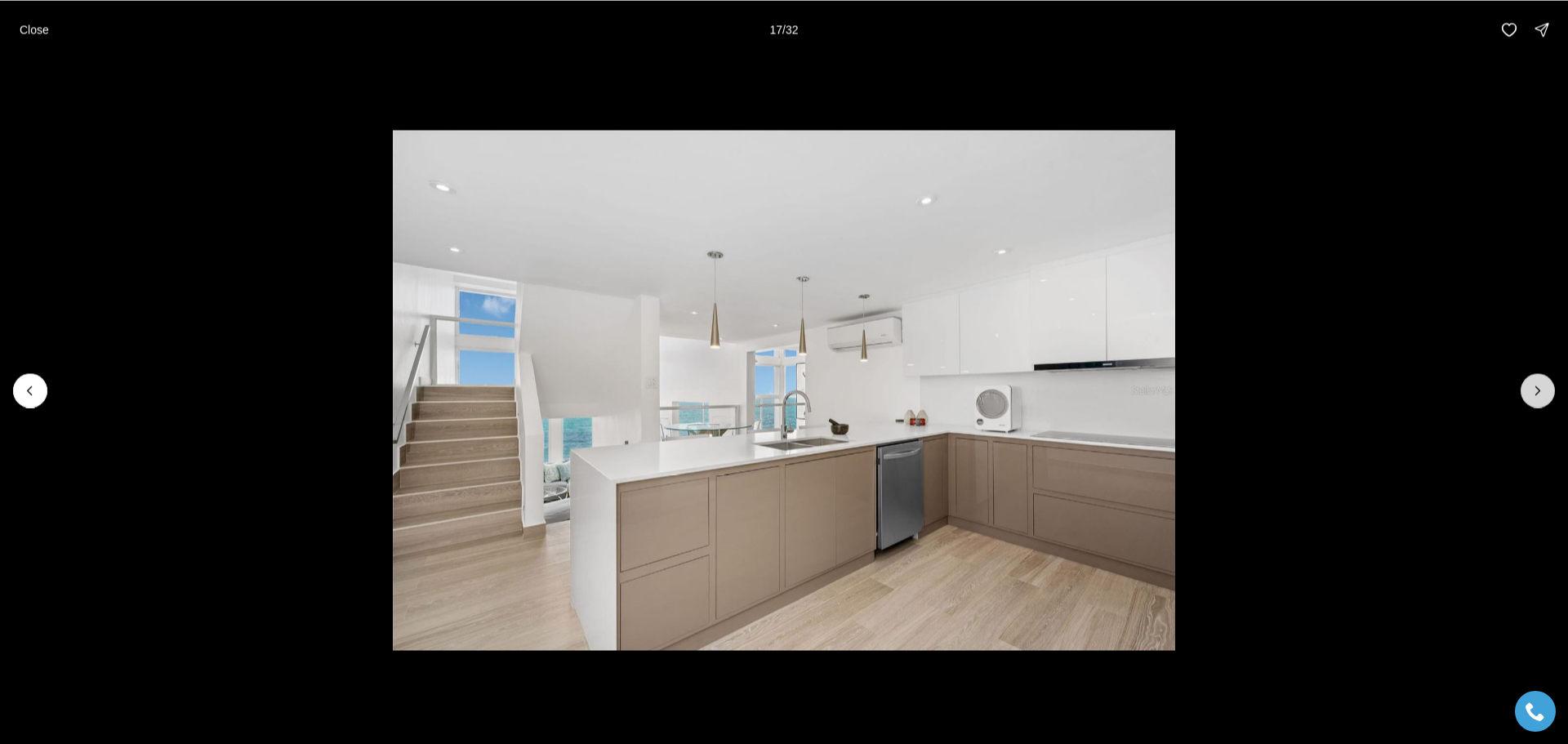
click at [1536, 387] on icon "Next slide" at bounding box center [1538, 391] width 17 height 17
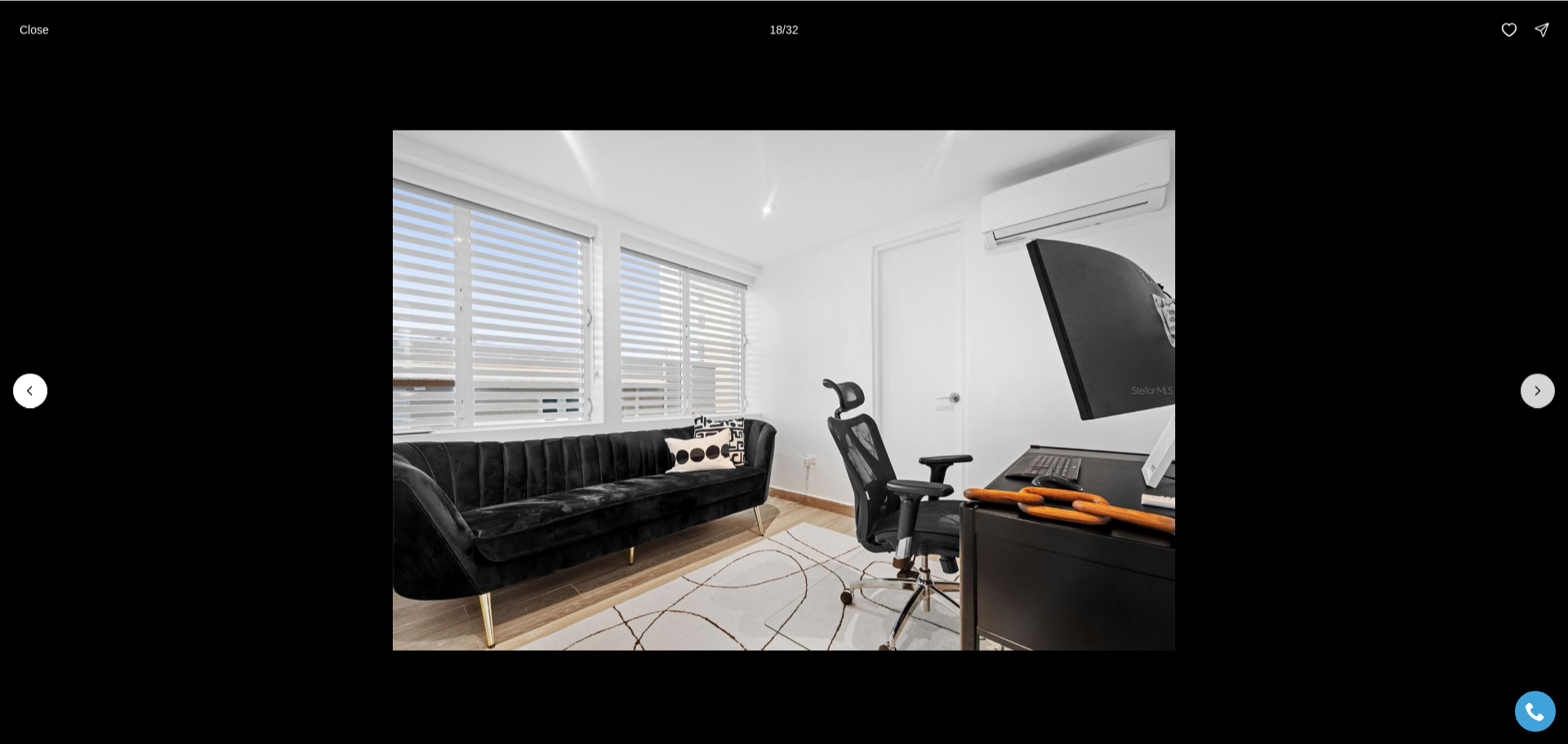
click at [1535, 387] on icon "Next slide" at bounding box center [1538, 391] width 17 height 17
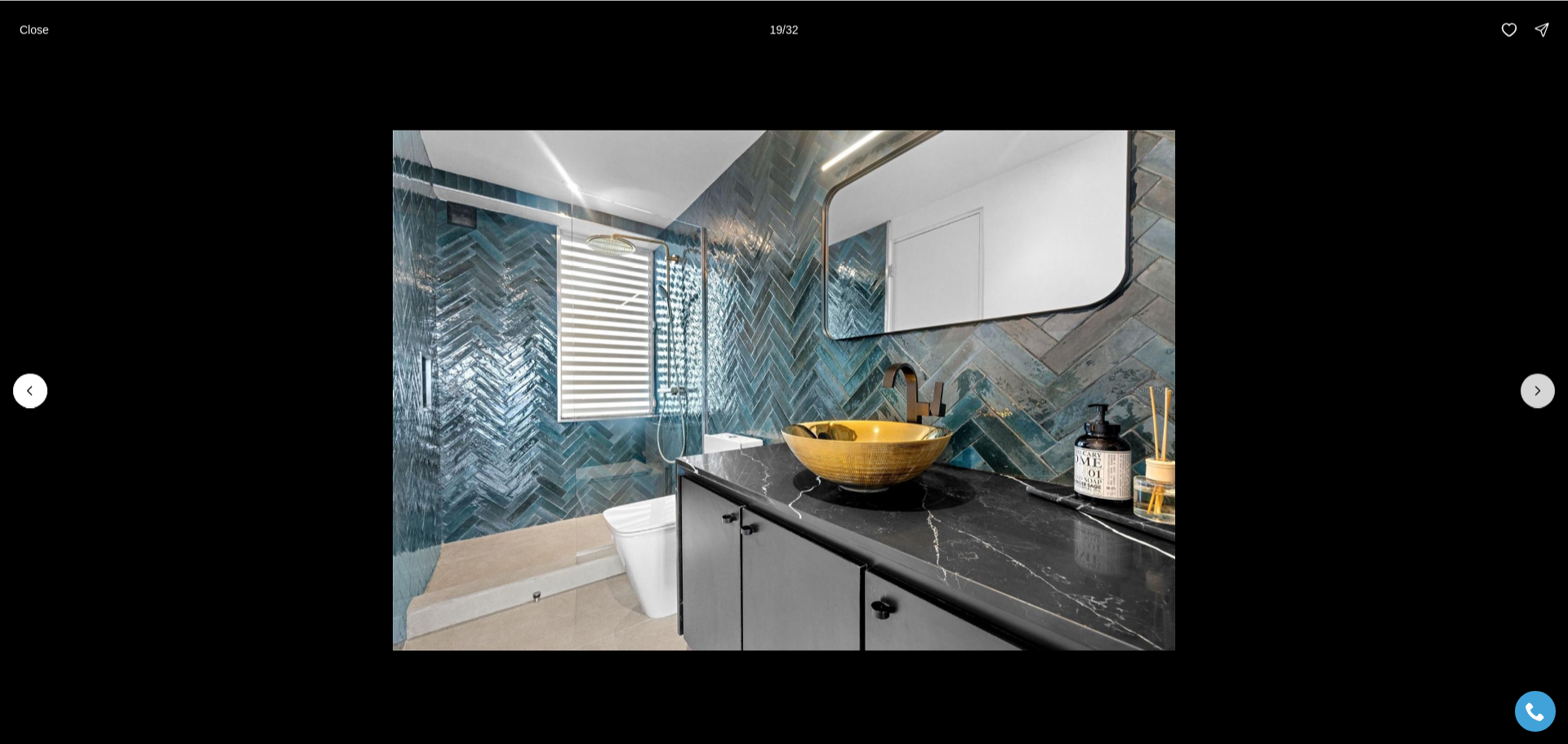
click at [1535, 387] on icon "Next slide" at bounding box center [1538, 391] width 17 height 17
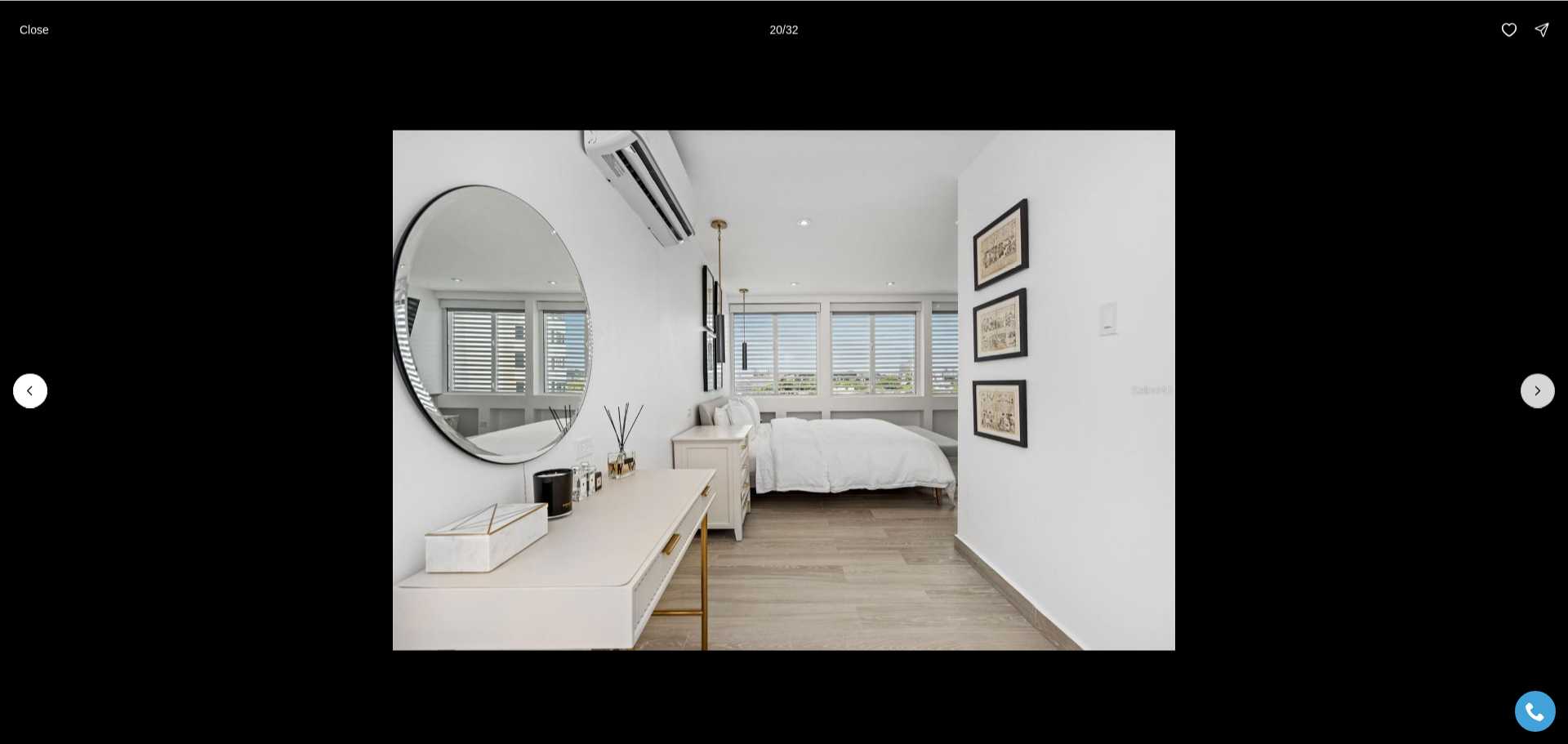
click at [1535, 387] on icon "Next slide" at bounding box center [1538, 391] width 17 height 17
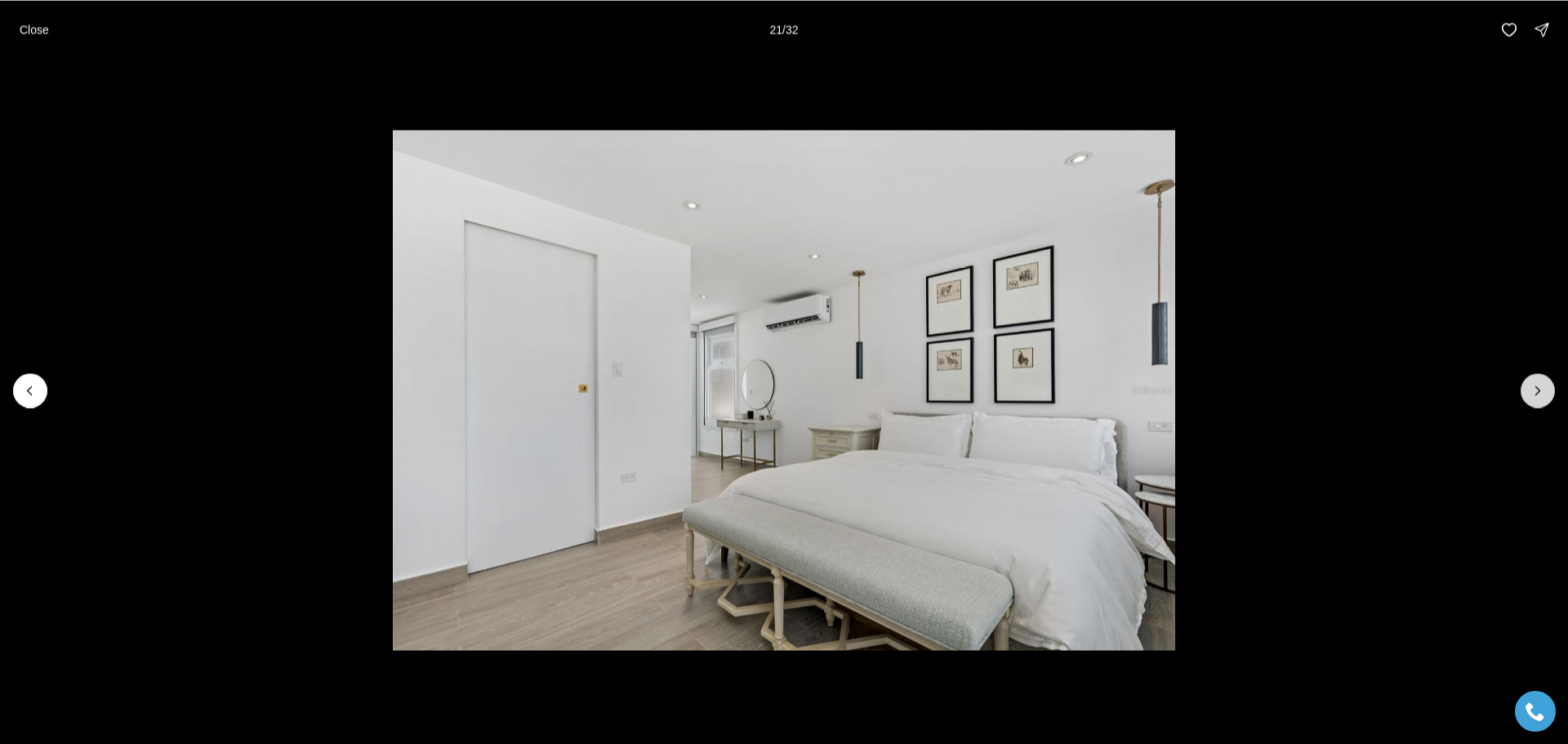
click at [1535, 387] on icon "Next slide" at bounding box center [1538, 391] width 17 height 17
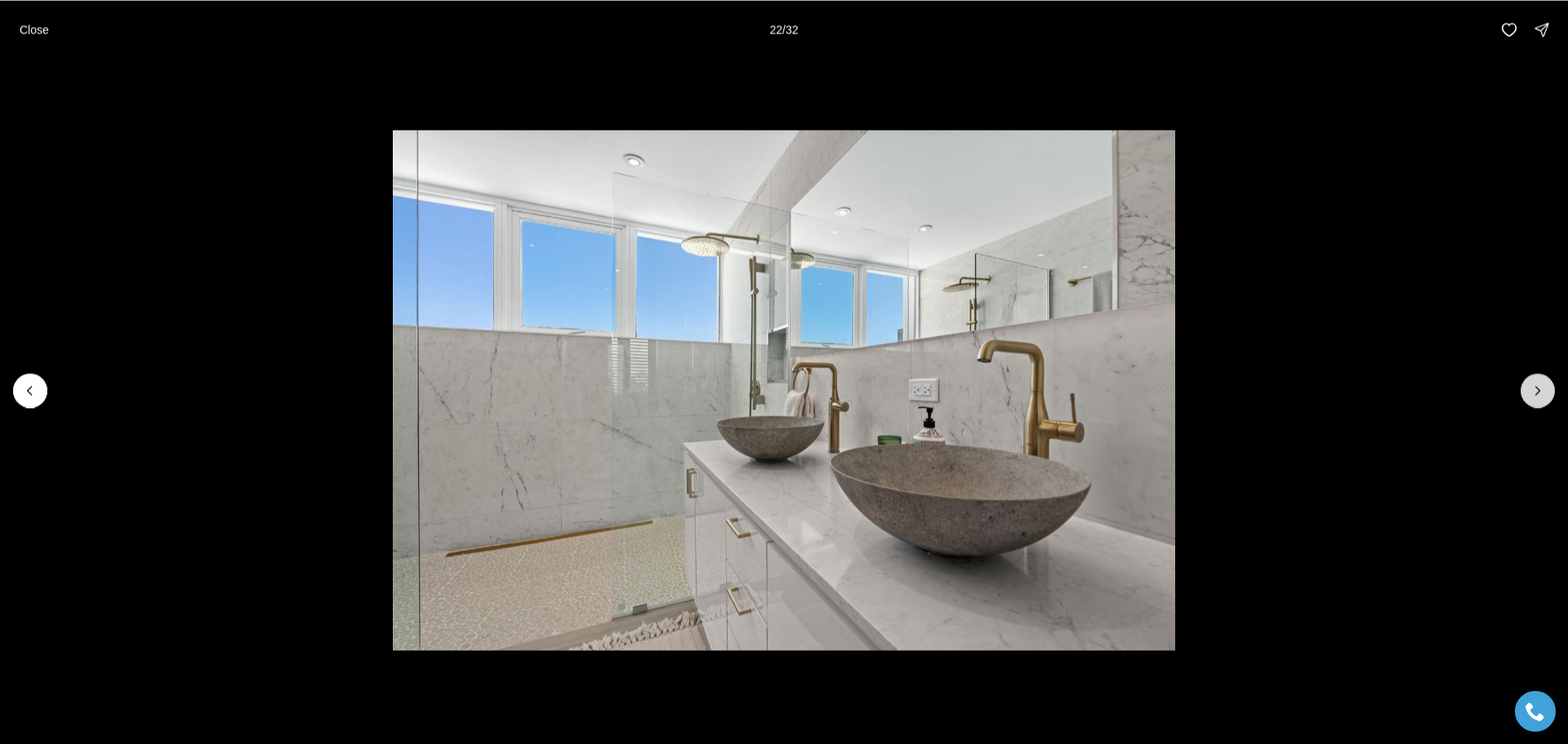
click at [1535, 387] on icon "Next slide" at bounding box center [1538, 391] width 17 height 17
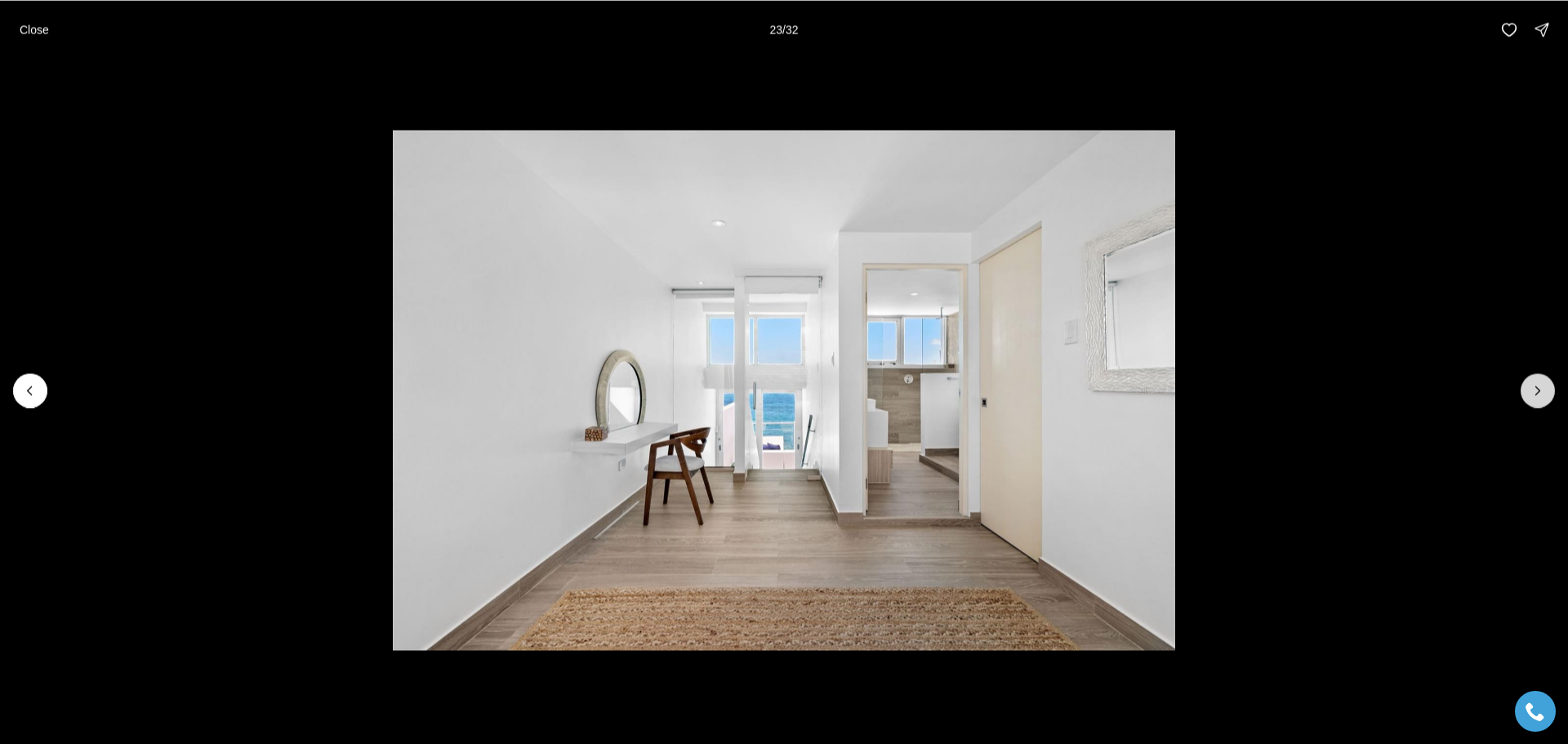
click at [1535, 387] on icon "Next slide" at bounding box center [1538, 391] width 17 height 17
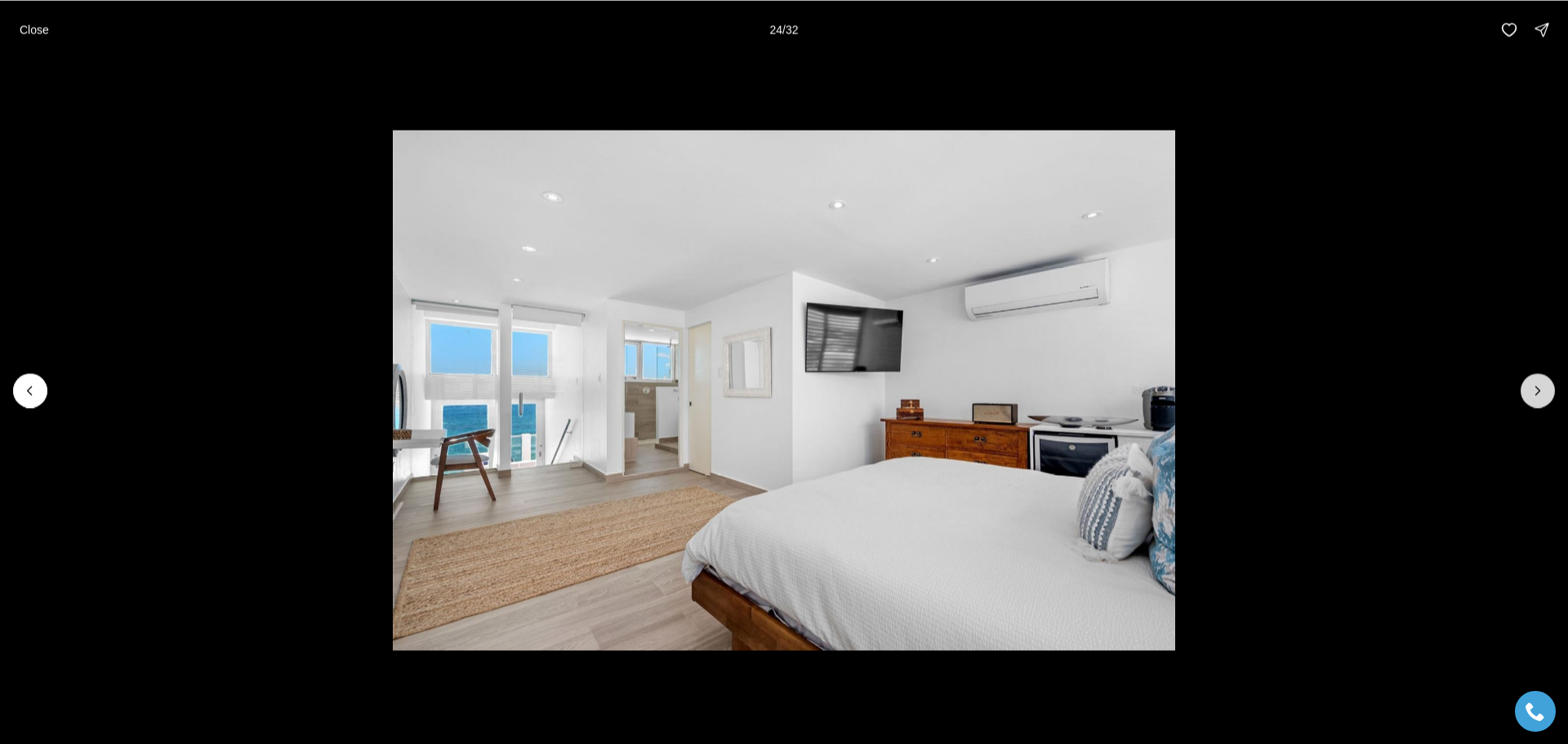
click at [1535, 387] on icon "Next slide" at bounding box center [1538, 391] width 17 height 17
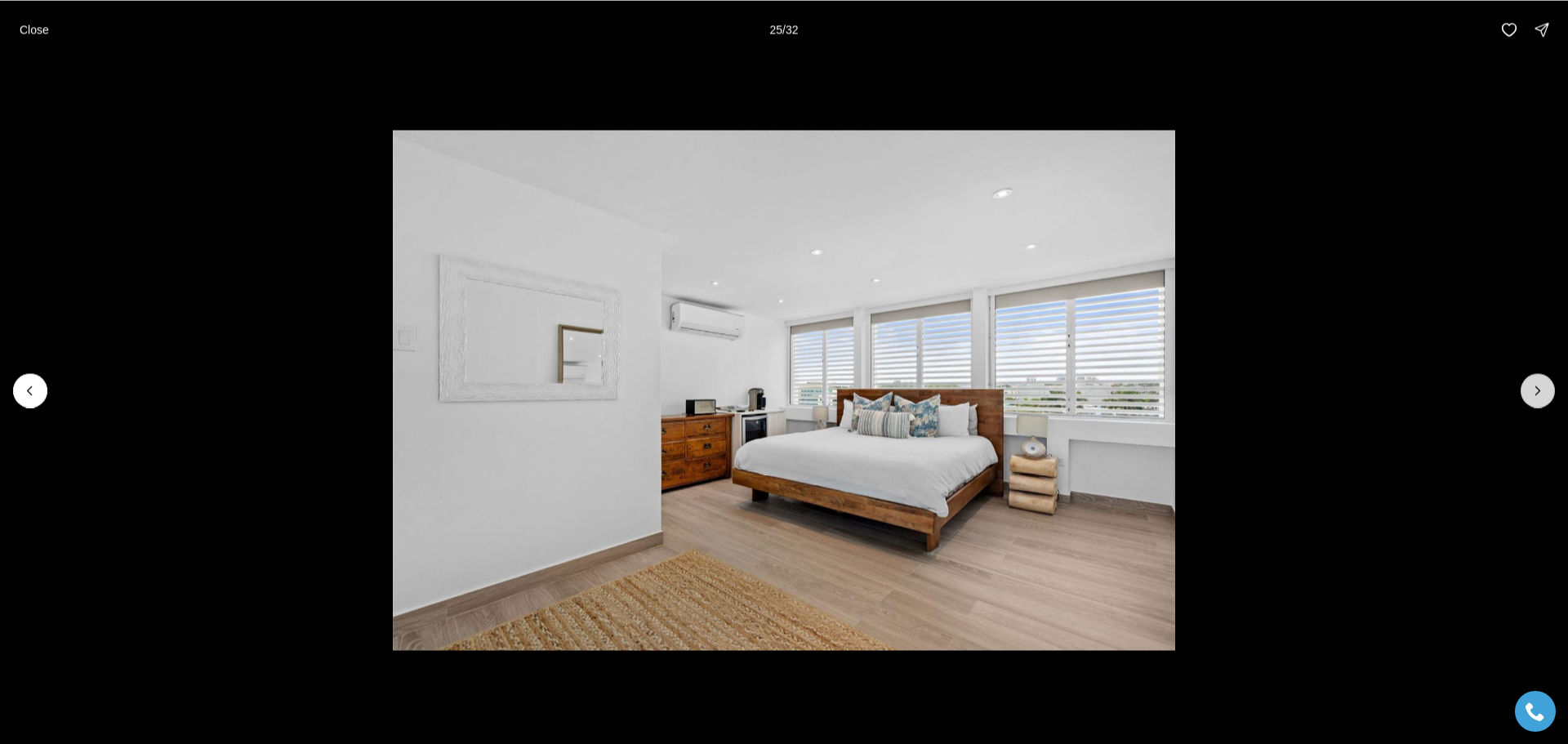
click at [1535, 387] on icon "Next slide" at bounding box center [1538, 391] width 17 height 17
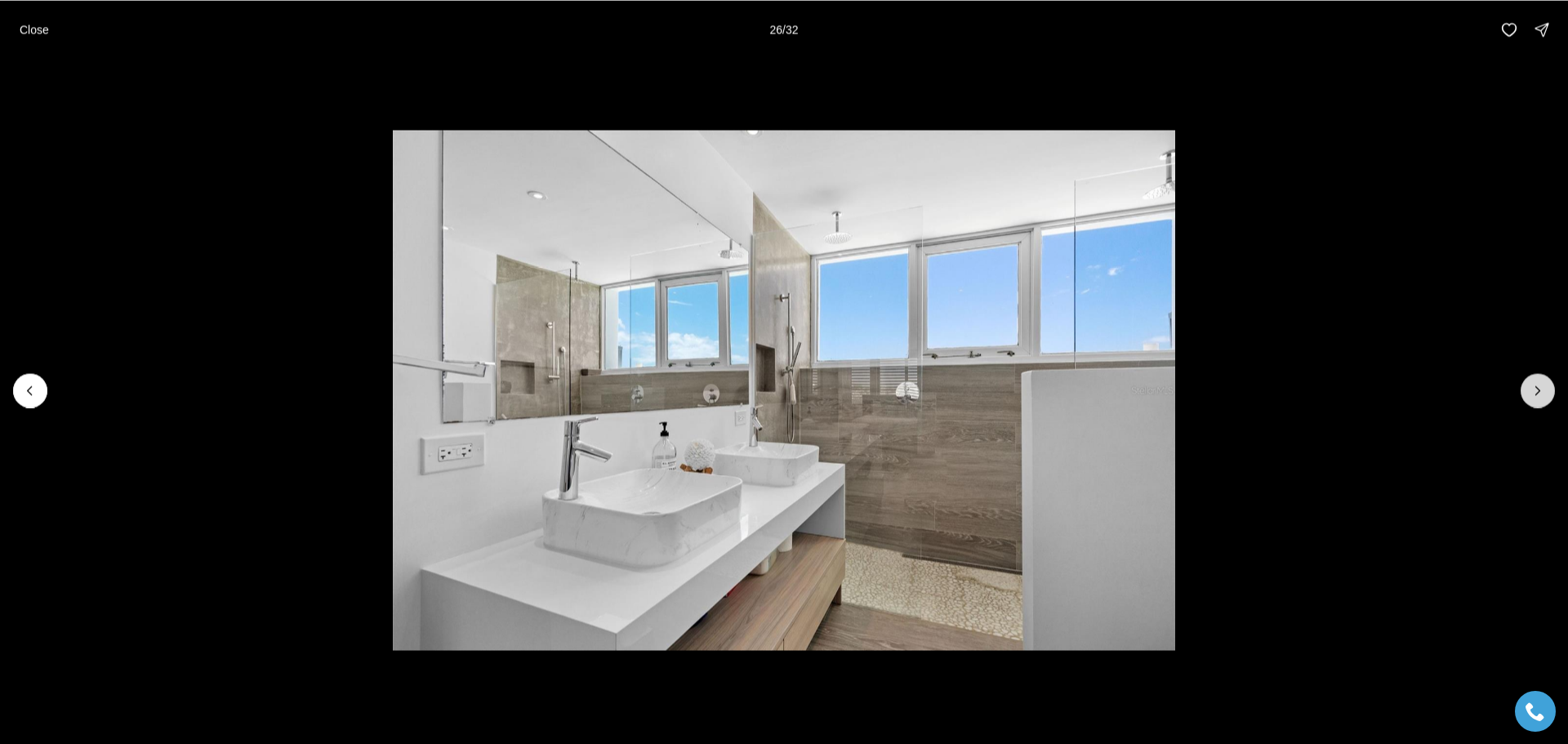
click at [1535, 387] on icon "Next slide" at bounding box center [1538, 391] width 17 height 17
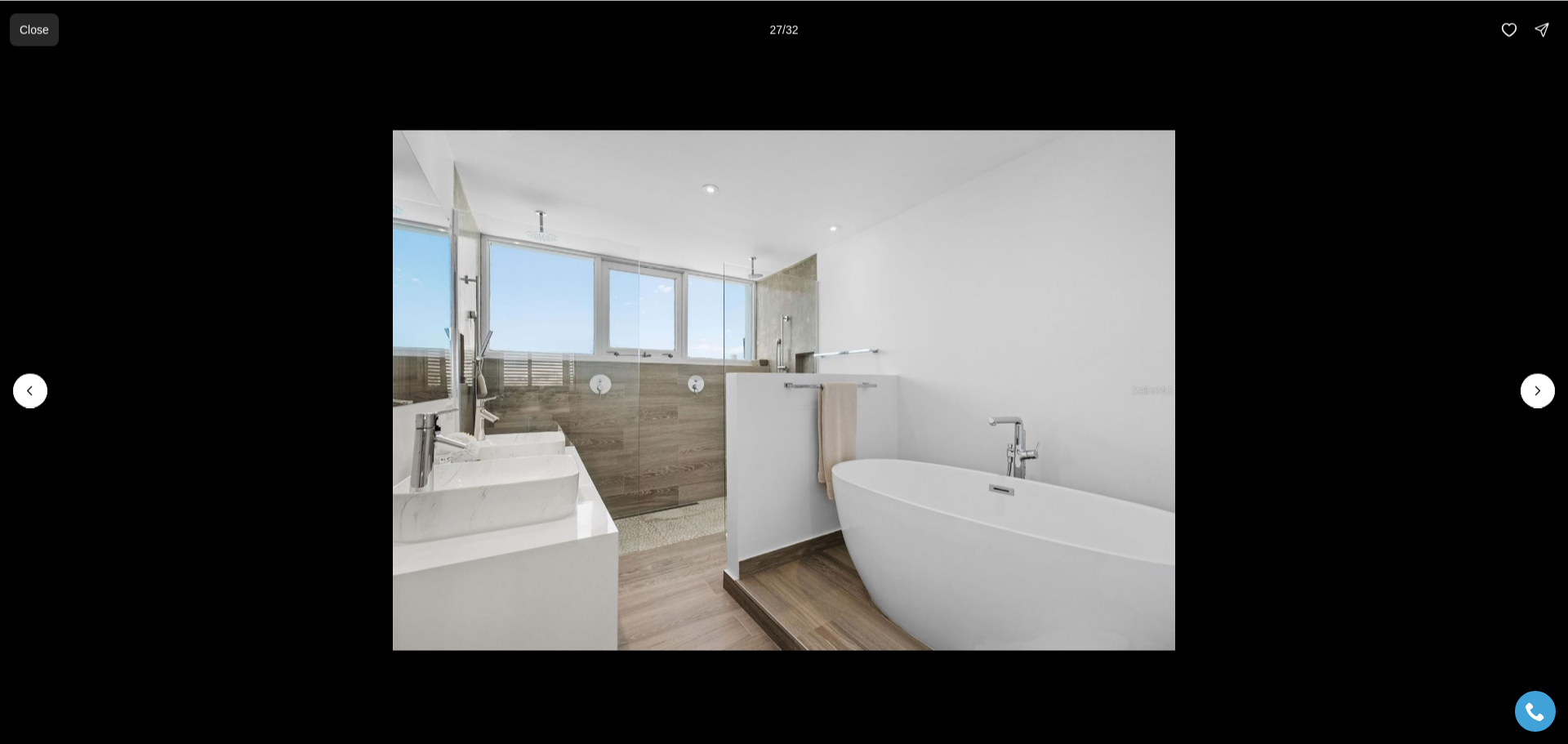
click at [33, 22] on p "Close" at bounding box center [34, 29] width 29 height 13
